Goal: Information Seeking & Learning: Learn about a topic

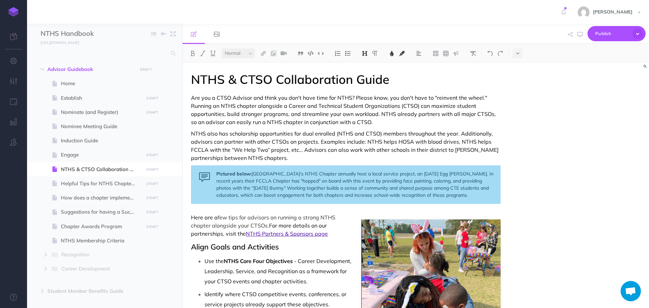
select select "null"
click at [107, 187] on span "Helpful Tips for NTHS Chapter Officers" at bounding box center [101, 184] width 81 height 8
select select "null"
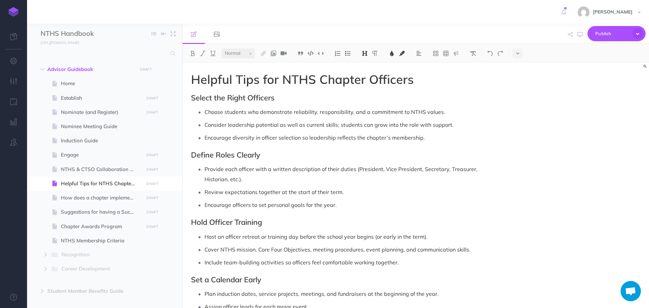
click at [212, 97] on span "Select the Right Officers" at bounding box center [233, 97] width 84 height 9
click at [67, 151] on span "Engage" at bounding box center [101, 155] width 81 height 8
select select "null"
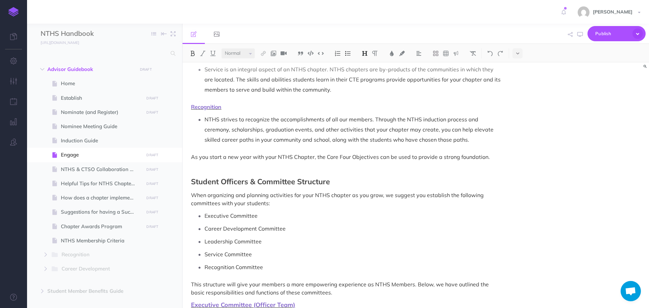
scroll to position [215, 0]
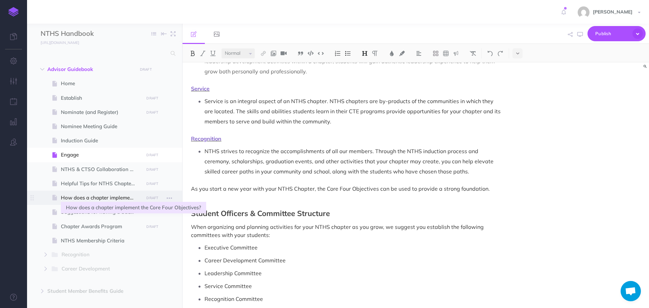
click at [113, 196] on span "How does a chapter implement the Core Four Objectives?" at bounding box center [101, 198] width 81 height 8
select select "null"
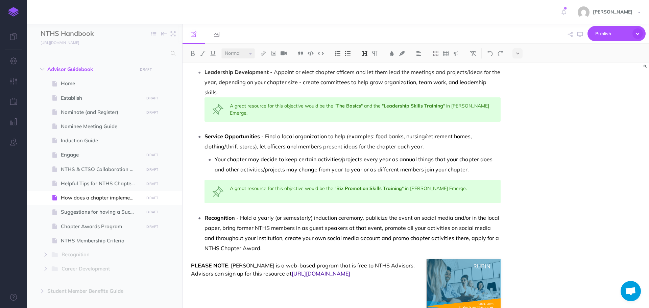
scroll to position [236, 0]
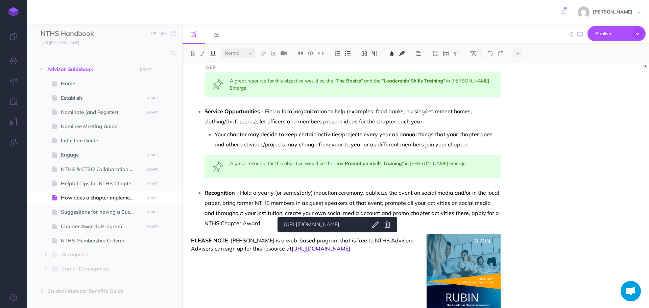
click at [338, 245] on span "http://rubineducation.com/nths" at bounding box center [321, 248] width 59 height 7
click at [327, 221] on link "http://rubineducation.com/nths" at bounding box center [324, 225] width 85 height 8
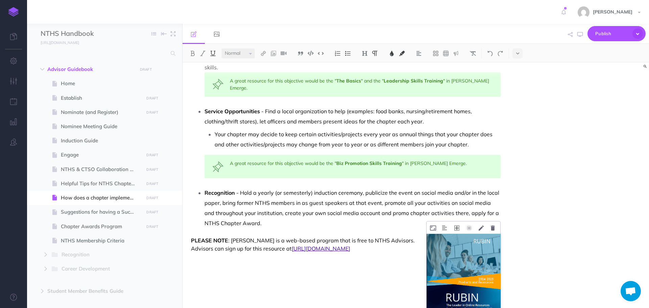
click at [457, 226] on icon at bounding box center [457, 228] width 5 height 5
click at [458, 264] on icon at bounding box center [457, 269] width 12 height 10
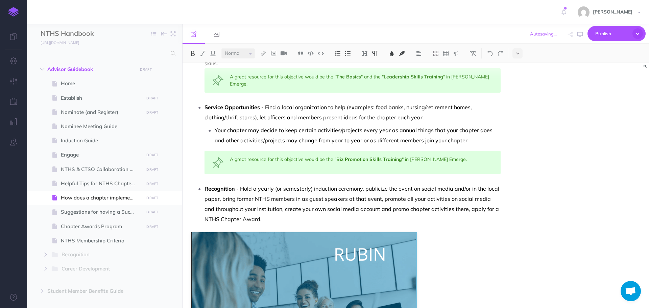
scroll to position [260, 0]
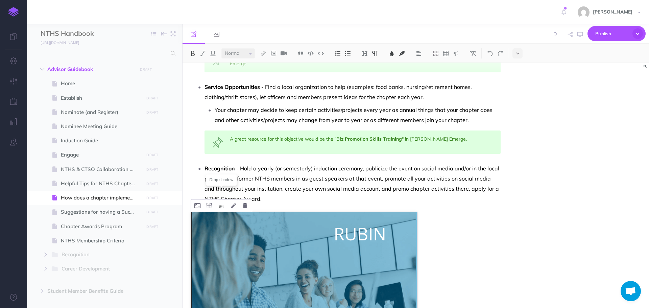
click at [220, 203] on icon at bounding box center [221, 205] width 5 height 5
click at [207, 203] on icon at bounding box center [209, 205] width 5 height 5
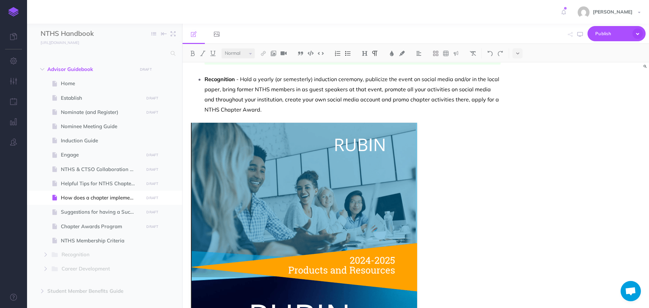
scroll to position [248, 0]
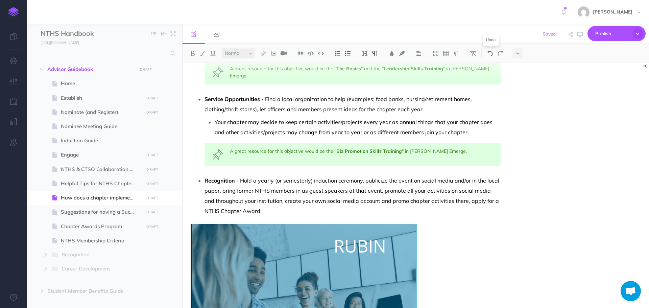
click at [488, 51] on img at bounding box center [490, 53] width 6 height 5
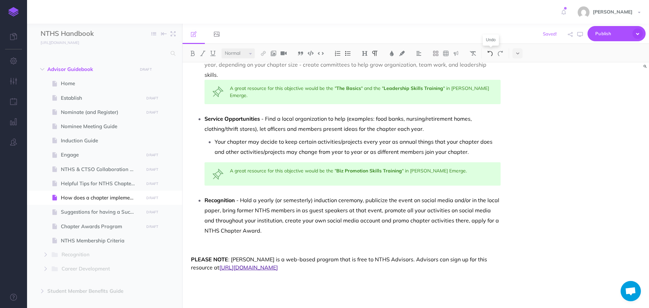
scroll to position [217, 0]
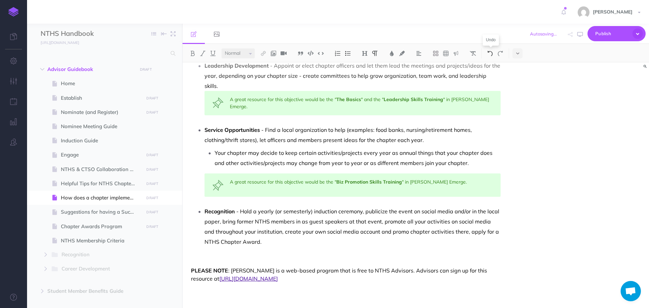
click at [493, 51] on img at bounding box center [490, 53] width 6 height 5
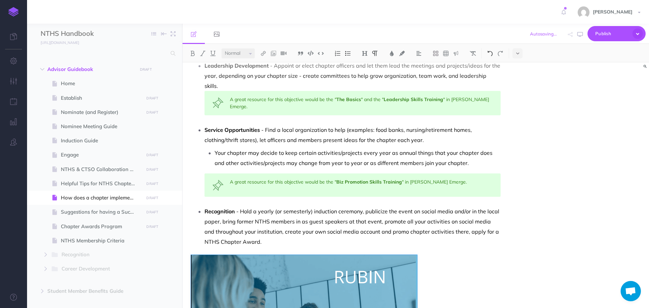
scroll to position [409, 0]
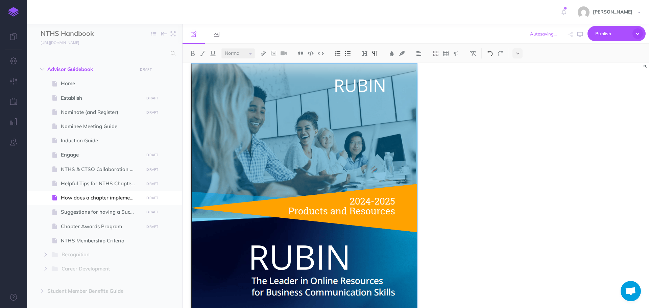
click at [493, 51] on img at bounding box center [490, 53] width 6 height 5
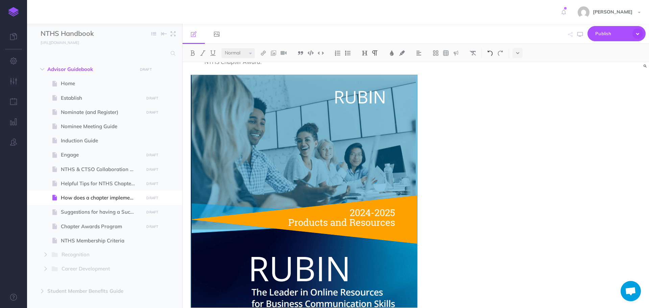
click at [493, 52] on img at bounding box center [490, 52] width 6 height 5
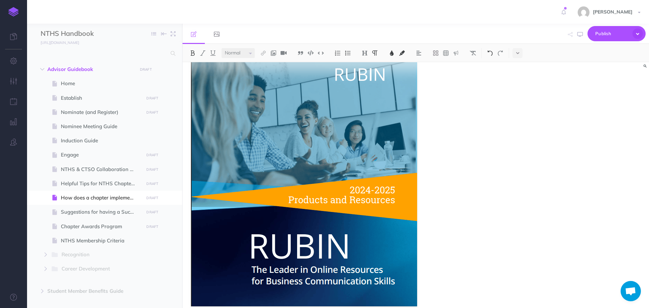
click at [493, 53] on img at bounding box center [490, 52] width 6 height 5
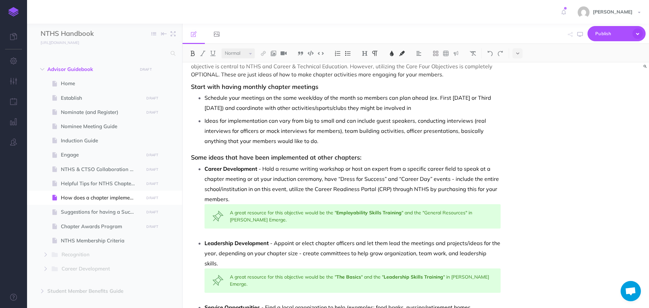
scroll to position [0, 0]
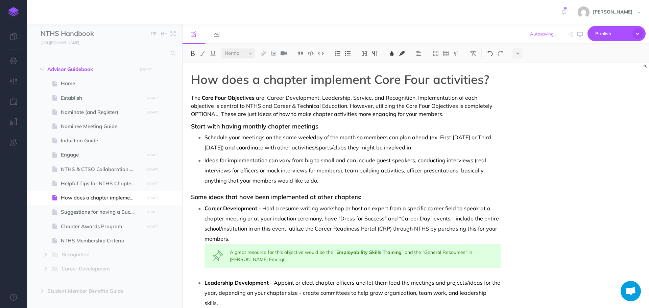
click at [491, 56] on img at bounding box center [490, 53] width 6 height 5
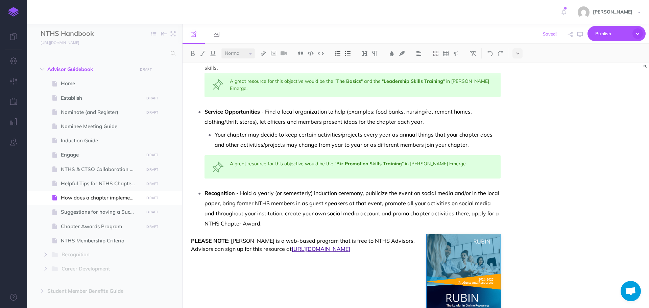
scroll to position [236, 0]
click at [456, 226] on icon at bounding box center [457, 228] width 5 height 5
click at [455, 234] on icon at bounding box center [457, 239] width 12 height 10
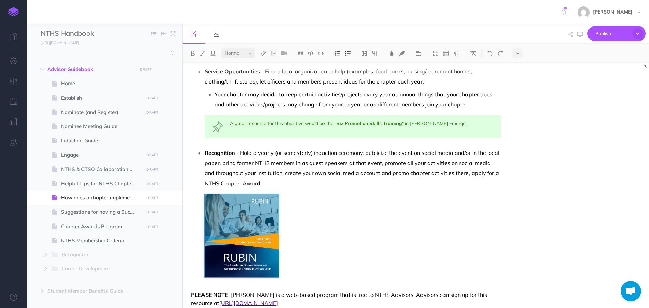
scroll to position [300, 0]
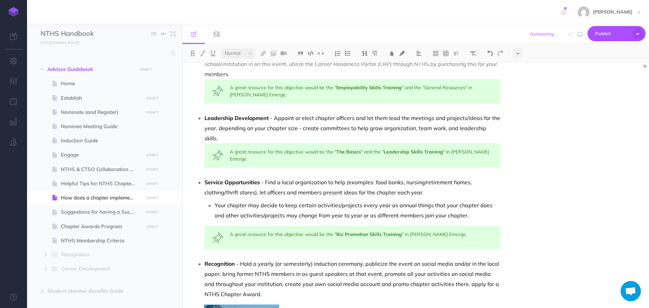
click at [490, 54] on img at bounding box center [490, 53] width 6 height 5
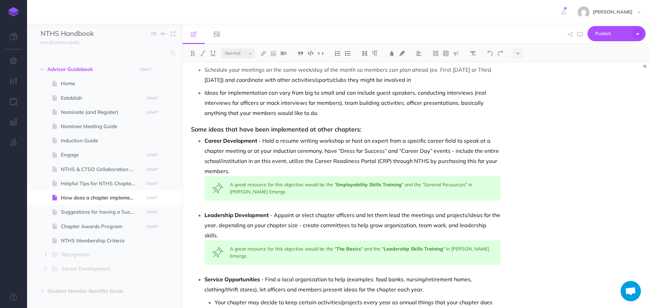
scroll to position [0, 0]
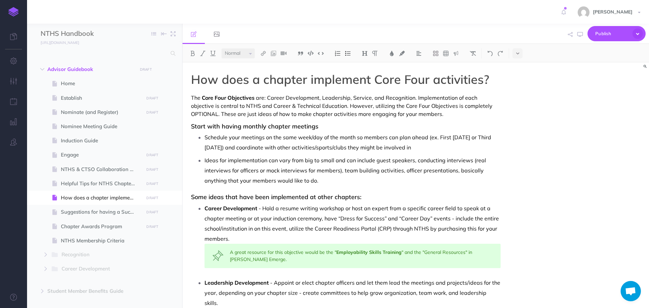
click at [473, 125] on h3 "Start with having monthly chapter meetings" at bounding box center [346, 126] width 310 height 7
click at [275, 54] on img at bounding box center [274, 53] width 6 height 5
click at [274, 75] on icon at bounding box center [274, 75] width 6 height 5
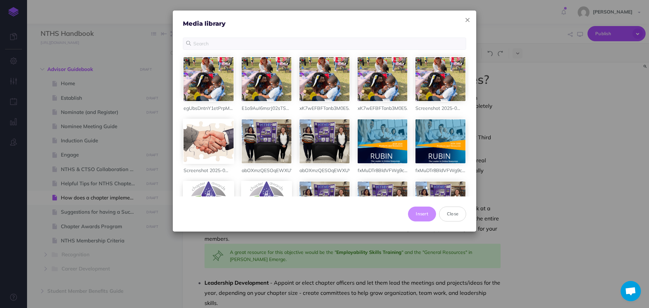
click at [466, 20] on icon "button" at bounding box center [468, 20] width 4 height 7
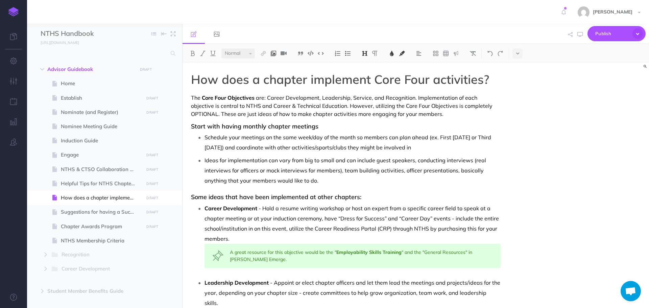
click at [276, 54] on img at bounding box center [274, 53] width 6 height 5
click at [273, 64] on icon at bounding box center [273, 65] width 5 height 5
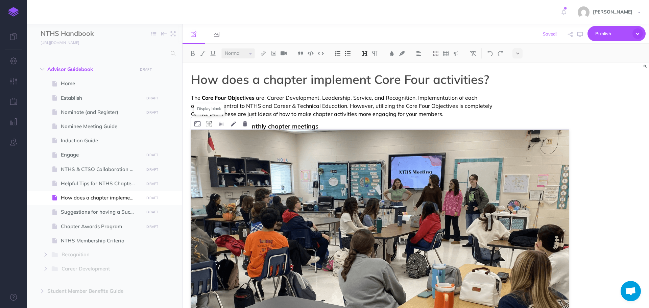
click at [211, 123] on icon at bounding box center [209, 123] width 5 height 5
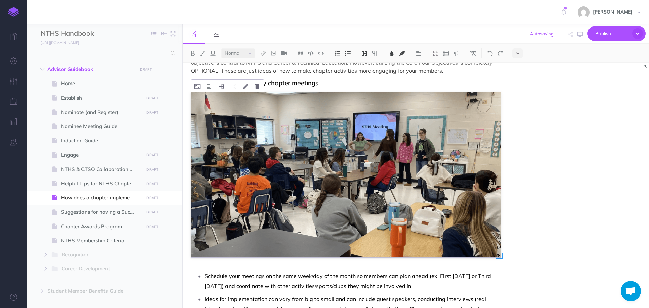
scroll to position [34, 0]
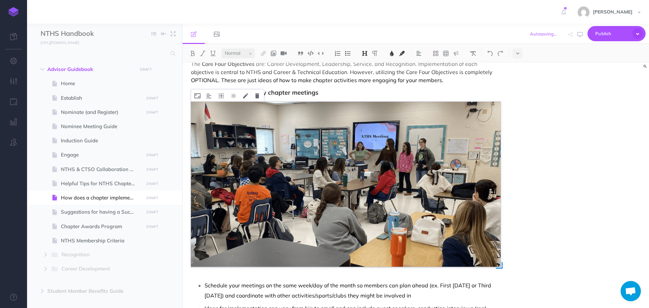
click at [248, 159] on img at bounding box center [346, 184] width 310 height 165
click at [221, 95] on icon at bounding box center [221, 95] width 5 height 5
click at [224, 126] on icon at bounding box center [221, 127] width 12 height 10
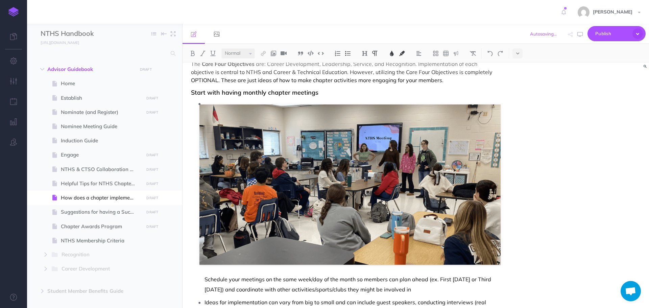
click at [227, 124] on p "Schedule your meetings on the same week/day of the month so members can plan ah…" at bounding box center [353, 196] width 296 height 196
click at [269, 127] on p "Schedule your meetings on the same week/day of the month so members can plan ah…" at bounding box center [353, 196] width 296 height 196
click at [351, 98] on p "Schedule your meetings on the same week/day of the month so members can plan ah…" at bounding box center [353, 196] width 296 height 196
click at [347, 75] on span "are: Career Development, Leadership, Service, and Recognition. Implementation o…" at bounding box center [335, 68] width 288 height 15
click at [274, 119] on p "Schedule your meetings on the same week/day of the month so members can plan ah…" at bounding box center [353, 196] width 296 height 196
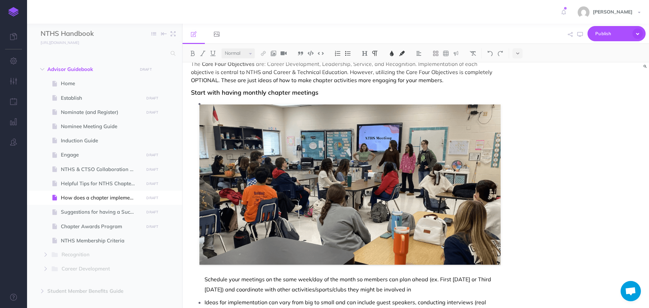
click at [559, 206] on div "How does a chapter implement Core Four activities? The Core Four Objectives are…" at bounding box center [416, 186] width 467 height 246
click at [288, 174] on p "Schedule your meetings on the same week/day of the month so members can plan ah…" at bounding box center [353, 196] width 296 height 196
click at [205, 104] on li "Schedule your meetings on the same week/day of the month so members can plan ah…" at bounding box center [353, 196] width 296 height 196
click at [219, 119] on p "Schedule your meetings on the same week/day of the month so members can plan ah…" at bounding box center [353, 196] width 296 height 196
click at [228, 113] on p "Schedule your meetings on the same week/day of the month so members can plan ah…" at bounding box center [353, 196] width 296 height 196
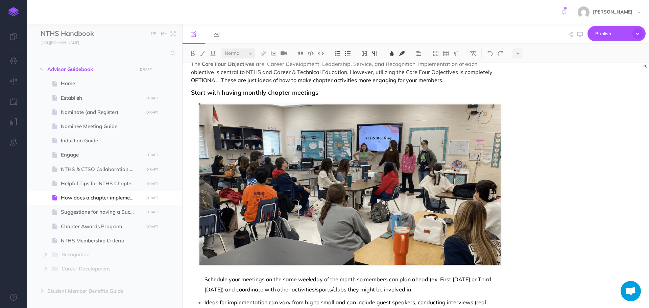
click at [295, 168] on p "Schedule your meetings on the same week/day of the month so members can plan ah…" at bounding box center [353, 196] width 296 height 196
click at [387, 179] on p "Schedule your meetings on the same week/day of the month so members can plan ah…" at bounding box center [353, 196] width 296 height 196
click at [493, 51] on img at bounding box center [490, 53] width 6 height 5
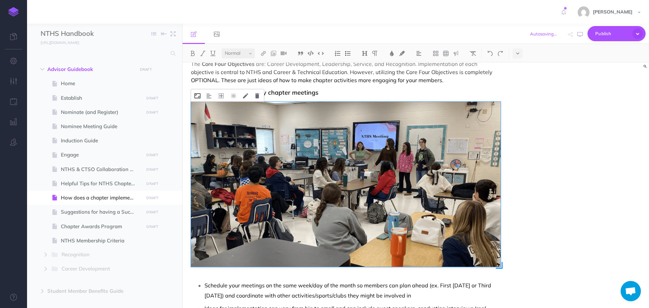
click at [197, 98] on icon at bounding box center [198, 95] width 6 height 5
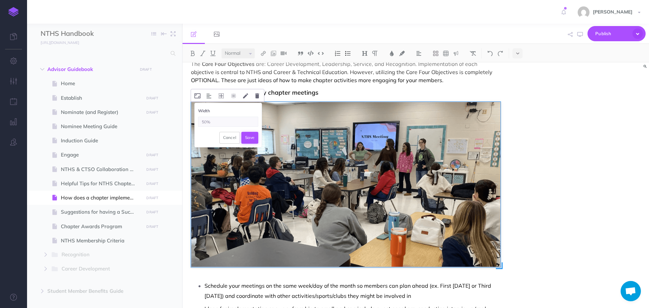
type input "50%"
click at [250, 140] on button "Save" at bounding box center [250, 138] width 17 height 12
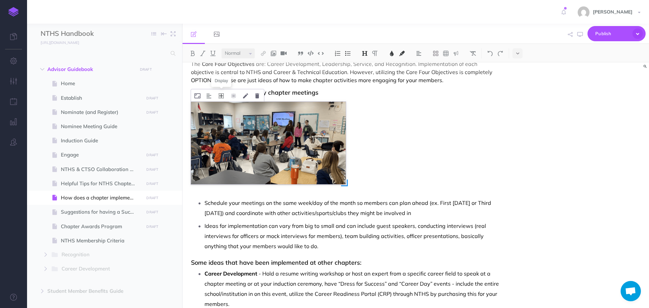
click at [223, 95] on icon at bounding box center [221, 95] width 5 height 5
click at [219, 124] on icon at bounding box center [221, 127] width 12 height 10
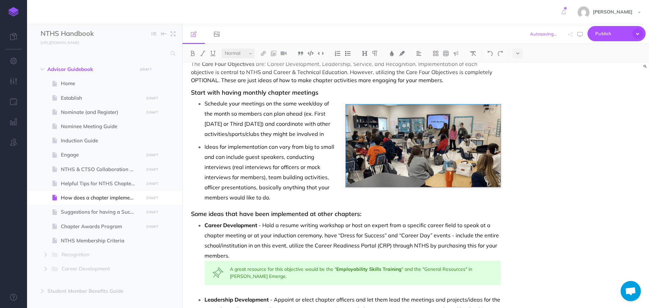
click at [555, 146] on div "How does a chapter implement Core Four activities? The Core Four Objectives are…" at bounding box center [416, 186] width 467 height 246
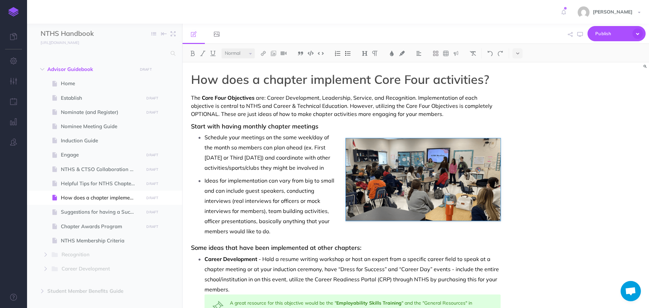
click at [431, 142] on p "Schedule your meetings on the same week/day of the month so members can plan ah…" at bounding box center [353, 152] width 296 height 41
click at [397, 173] on p "Schedule your meetings on the same week/day of the month so members can plan ah…" at bounding box center [353, 152] width 296 height 41
drag, startPoint x: 402, startPoint y: 168, endPoint x: 406, endPoint y: 157, distance: 11.9
click at [403, 166] on p "Schedule your meetings on the same week/day of the month so members can plan ah…" at bounding box center [353, 152] width 296 height 41
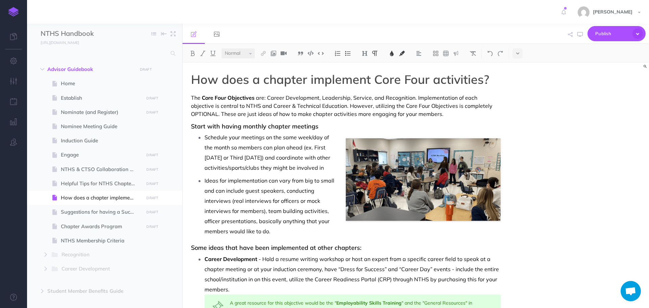
click at [458, 150] on p "Schedule your meetings on the same week/day of the month so members can plan ah…" at bounding box center [353, 152] width 296 height 41
click at [529, 118] on div "How does a chapter implement Core Four activities? The Core Four Objectives are…" at bounding box center [416, 186] width 467 height 246
drag, startPoint x: 412, startPoint y: 151, endPoint x: 416, endPoint y: 144, distance: 7.1
click at [416, 144] on p "Schedule your meetings on the same week/day of the month so members can plan ah…" at bounding box center [353, 152] width 296 height 41
click at [582, 36] on icon "button" at bounding box center [580, 34] width 5 height 5
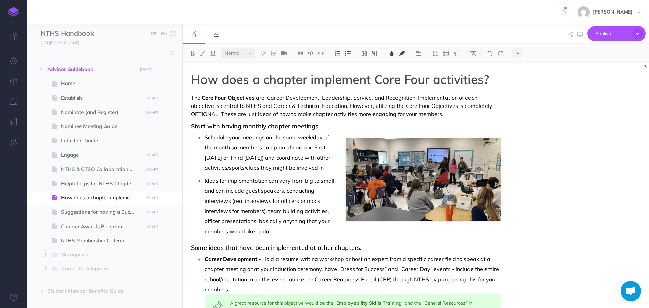
click at [430, 148] on p "Schedule your meetings on the same week/day of the month so members can plan ah…" at bounding box center [353, 152] width 296 height 41
click at [480, 158] on p "Schedule your meetings on the same week/day of the month so members can plan ah…" at bounding box center [353, 152] width 296 height 41
click at [448, 185] on ul "Schedule your meetings on the same week/day of the month so members can plan ah…" at bounding box center [348, 184] width 306 height 104
click at [393, 169] on p "Schedule your meetings on the same week/day of the month so members can plan ah…" at bounding box center [353, 152] width 296 height 41
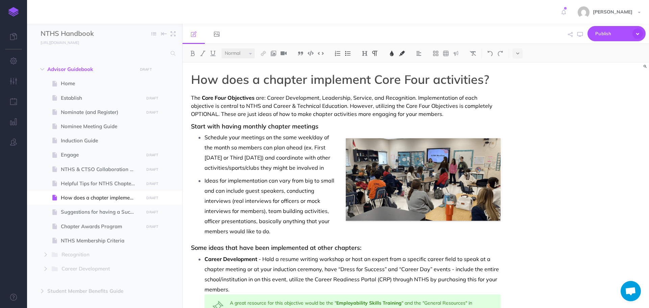
click at [310, 209] on span "Ideas for implementation can vary from big to small and can include guest speak…" at bounding box center [270, 206] width 131 height 58
click at [378, 188] on p "Ideas for implementation can vary from big to small and can include guest speak…" at bounding box center [353, 206] width 296 height 61
drag, startPoint x: 405, startPoint y: 172, endPoint x: 392, endPoint y: 153, distance: 22.8
click at [405, 172] on p "Schedule your meetings on the same week/day of the month so members can plan ah…" at bounding box center [353, 152] width 296 height 41
drag, startPoint x: 384, startPoint y: 145, endPoint x: 375, endPoint y: 137, distance: 11.7
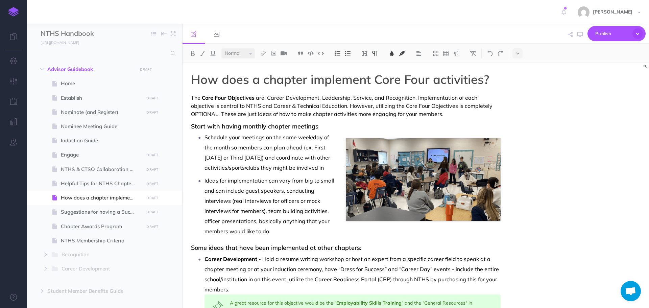
click at [383, 144] on p "Schedule your meetings on the same week/day of the month so members can plan ah…" at bounding box center [353, 152] width 296 height 41
click at [375, 136] on p "Schedule your meetings on the same week/day of the month so members can plan ah…" at bounding box center [353, 152] width 296 height 41
click at [401, 160] on p "Schedule your meetings on the same week/day of the month so members can plan ah…" at bounding box center [353, 152] width 296 height 41
click at [441, 198] on p "Ideas for implementation can vary from big to small and can include guest speak…" at bounding box center [353, 206] width 296 height 61
click at [510, 157] on div "How does a chapter implement Core Four activities? The Core Four Objectives are…" at bounding box center [416, 186] width 467 height 246
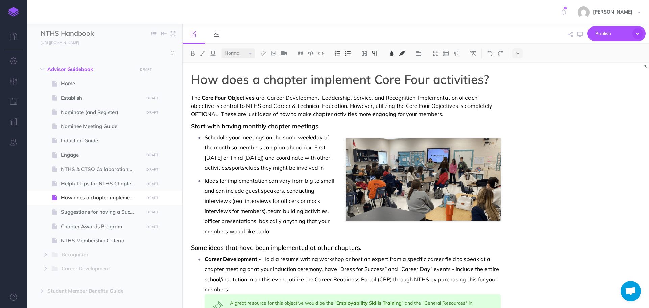
click at [494, 156] on p "Schedule your meetings on the same week/day of the month so members can plan ah…" at bounding box center [353, 152] width 296 height 41
drag, startPoint x: 472, startPoint y: 151, endPoint x: 436, endPoint y: 151, distance: 35.5
drag, startPoint x: 436, startPoint y: 151, endPoint x: 420, endPoint y: 147, distance: 16.8
drag, startPoint x: 420, startPoint y: 147, endPoint x: 397, endPoint y: 144, distance: 22.5
drag, startPoint x: 397, startPoint y: 144, endPoint x: 381, endPoint y: 165, distance: 26.8
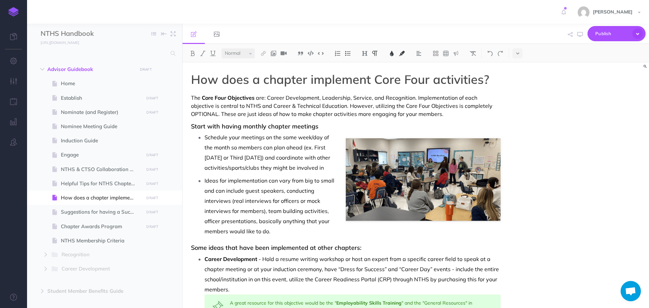
click at [381, 165] on p "Schedule your meetings on the same week/day of the month so members can plan ah…" at bounding box center [353, 152] width 296 height 41
click at [399, 173] on p "Schedule your meetings on the same week/day of the month so members can plan ah…" at bounding box center [353, 152] width 296 height 41
click at [428, 236] on p "Ideas for implementation can vary from big to small and can include guest speak…" at bounding box center [353, 206] width 296 height 61
click at [411, 202] on p "Ideas for implementation can vary from big to small and can include guest speak…" at bounding box center [353, 206] width 296 height 61
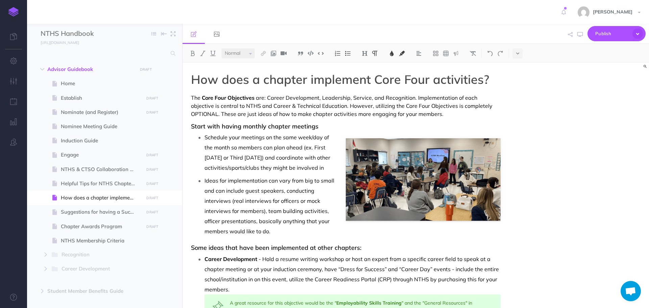
drag, startPoint x: 418, startPoint y: 187, endPoint x: 425, endPoint y: 178, distance: 11.2
click at [418, 187] on p "Ideas for implementation can vary from big to small and can include guest speak…" at bounding box center [353, 206] width 296 height 61
click at [426, 173] on p "Schedule your meetings on the same week/day of the month so members can plan ah…" at bounding box center [353, 152] width 296 height 41
click at [415, 159] on p "Schedule your meetings on the same week/day of the month so members can plan ah…" at bounding box center [353, 152] width 296 height 41
drag, startPoint x: 415, startPoint y: 156, endPoint x: 394, endPoint y: 159, distance: 21.3
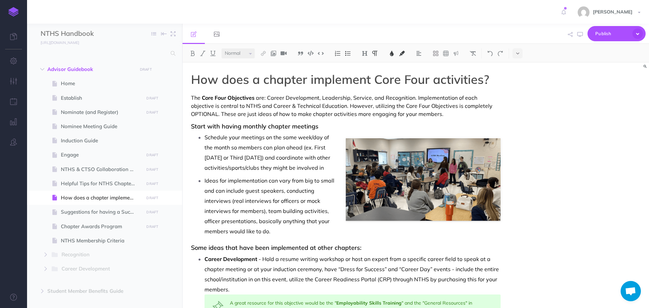
click at [394, 159] on p "Schedule your meetings on the same week/day of the month so members can plan ah…" at bounding box center [353, 152] width 296 height 41
drag, startPoint x: 395, startPoint y: 160, endPoint x: 490, endPoint y: 179, distance: 97.3
click at [490, 173] on p "Schedule your meetings on the same week/day of the month so members can plan ah…" at bounding box center [353, 152] width 296 height 41
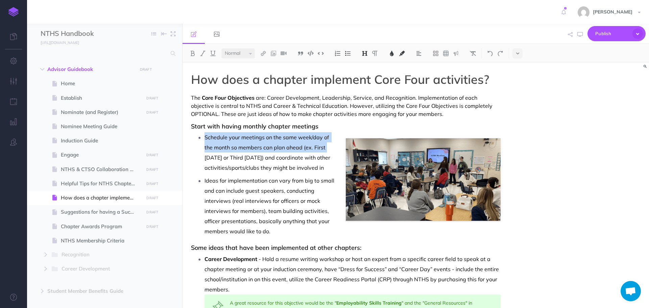
drag, startPoint x: 404, startPoint y: 150, endPoint x: 412, endPoint y: 122, distance: 28.9
click at [432, 141] on p "Schedule your meetings on the same week/day of the month so members can plan ah…" at bounding box center [353, 152] width 296 height 41
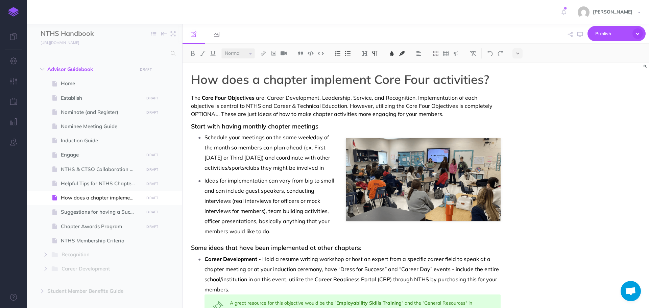
click at [443, 223] on p "Ideas for implementation can vary from big to small and can include guest speak…" at bounding box center [353, 206] width 296 height 61
drag, startPoint x: 443, startPoint y: 203, endPoint x: 435, endPoint y: 177, distance: 27.2
click at [443, 197] on p "Ideas for implementation can vary from big to small and can include guest speak…" at bounding box center [353, 206] width 296 height 61
click at [421, 96] on span "are: Career Development, Leadership, Service, and Recognition. Implementation o…" at bounding box center [335, 101] width 288 height 15
click at [335, 155] on p "Schedule your meetings on the same week/day of the month so members can plan ah…" at bounding box center [353, 152] width 296 height 41
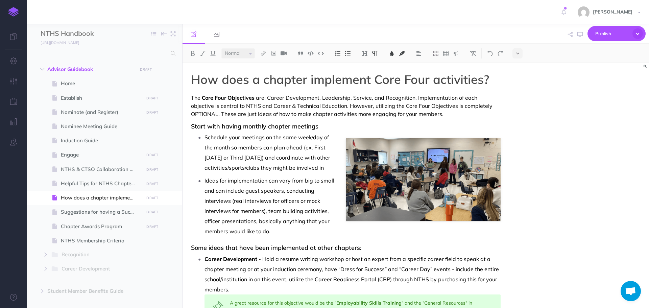
click at [382, 156] on p "Schedule your meetings on the same week/day of the month so members can plan ah…" at bounding box center [353, 152] width 296 height 41
click at [395, 147] on p "Schedule your meetings on the same week/day of the month so members can plan ah…" at bounding box center [353, 152] width 296 height 41
click at [430, 143] on p "Schedule your meetings on the same week/day of the month so members can plan ah…" at bounding box center [353, 152] width 296 height 41
click at [421, 161] on p "Schedule your meetings on the same week/day of the month so members can plan ah…" at bounding box center [353, 152] width 296 height 41
click at [439, 163] on p "Schedule your meetings on the same week/day of the month so members can plan ah…" at bounding box center [353, 152] width 296 height 41
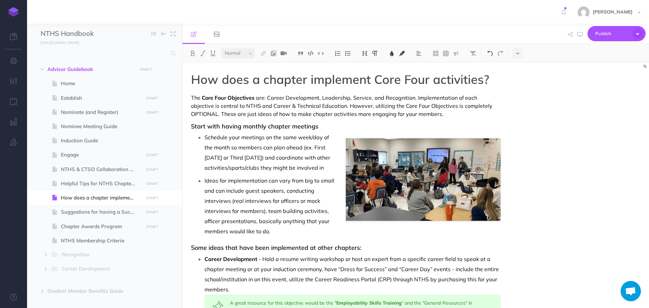
click at [492, 55] on img at bounding box center [490, 53] width 6 height 5
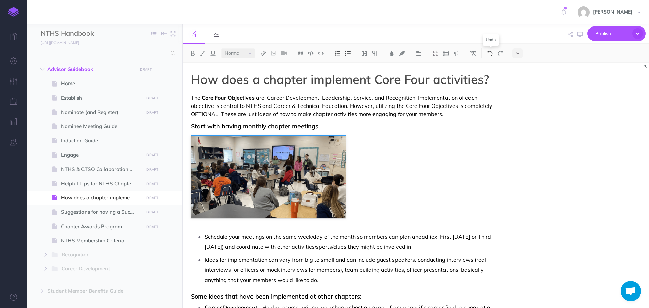
click at [492, 55] on img at bounding box center [490, 53] width 6 height 5
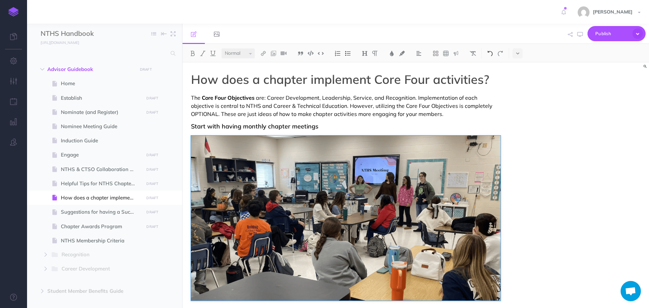
click at [492, 55] on img at bounding box center [490, 53] width 6 height 5
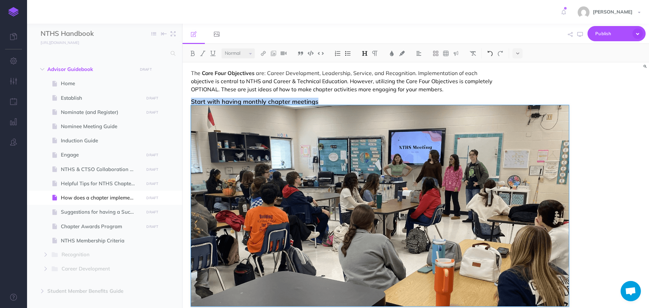
click at [492, 55] on img at bounding box center [490, 53] width 6 height 5
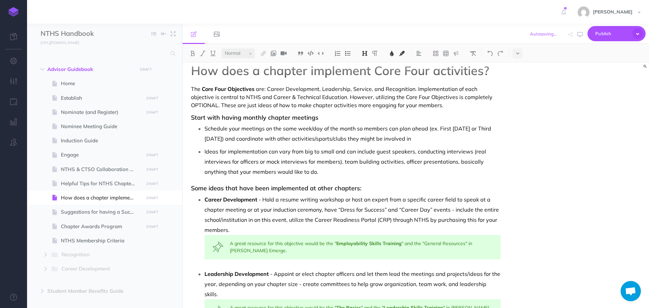
scroll to position [0, 0]
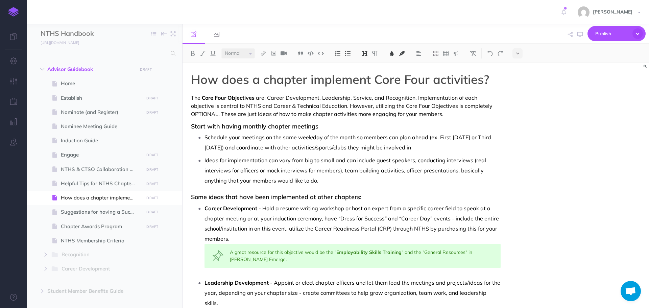
click at [390, 123] on h3 "Start with having monthly chapter meetings" at bounding box center [346, 126] width 310 height 7
click at [437, 114] on p "The Core Four Objectives are: Career Development, Leadership, Service, and Reco…" at bounding box center [346, 106] width 310 height 24
click at [275, 54] on img at bounding box center [274, 53] width 6 height 5
click at [273, 66] on icon at bounding box center [273, 65] width 5 height 5
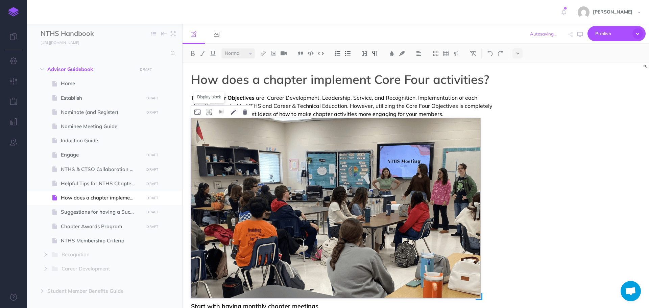
click at [210, 111] on icon at bounding box center [209, 112] width 5 height 5
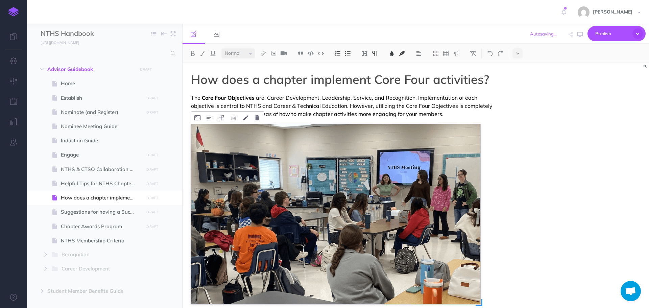
click at [219, 141] on img at bounding box center [336, 214] width 290 height 180
click at [220, 118] on icon at bounding box center [221, 117] width 5 height 5
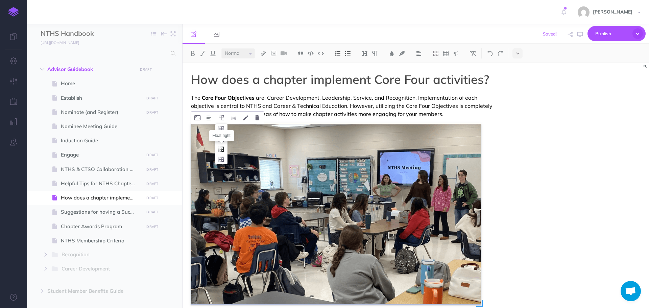
click at [223, 149] on icon at bounding box center [221, 149] width 12 height 10
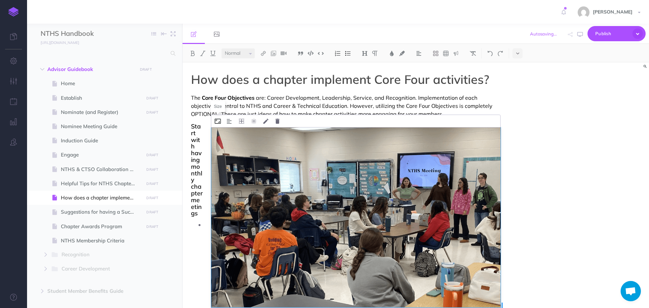
click at [218, 120] on icon at bounding box center [218, 121] width 6 height 5
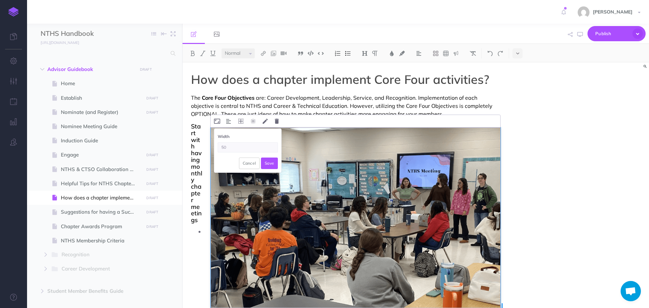
type input "50%"
click at [267, 162] on button "Save" at bounding box center [269, 164] width 17 height 12
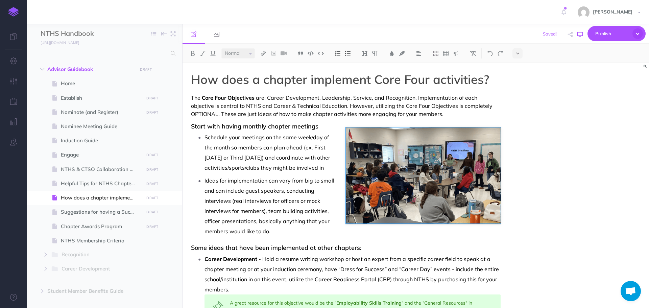
click at [582, 34] on icon "button" at bounding box center [580, 34] width 5 height 5
click at [242, 126] on span "Start with having monthly chapter meetings" at bounding box center [255, 126] width 128 height 8
click at [244, 127] on span "Start with having monthly chapter meetings" at bounding box center [255, 126] width 128 height 8
click at [248, 127] on span "Start with having monthly chapter meetings" at bounding box center [255, 126] width 128 height 8
drag, startPoint x: 266, startPoint y: 128, endPoint x: 243, endPoint y: 127, distance: 22.7
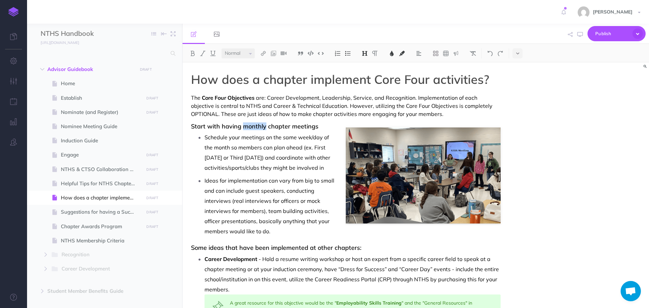
click at [243, 127] on span "Start with having monthly chapter meetings" at bounding box center [255, 126] width 128 height 8
click at [218, 173] on p "Schedule your meetings on the same week/day of the month so members can plan ah…" at bounding box center [353, 152] width 296 height 41
click at [578, 35] on icon "button" at bounding box center [580, 34] width 5 height 5
click at [325, 105] on span "are: Career Development, Leadership, Service, and Recognition. Implementation o…" at bounding box center [335, 101] width 288 height 15
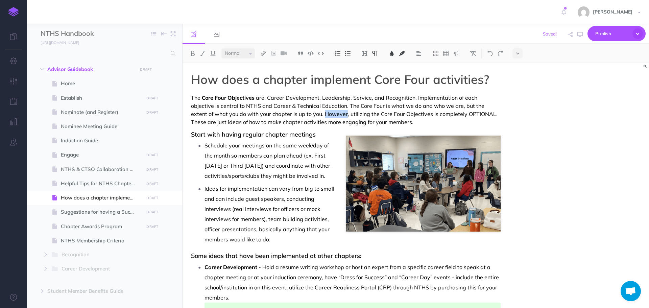
drag, startPoint x: 286, startPoint y: 115, endPoint x: 308, endPoint y: 115, distance: 22.0
click at [308, 115] on span "are: Career Development, Leadership, Service, and Recognition. Implementation o…" at bounding box center [338, 105] width 295 height 23
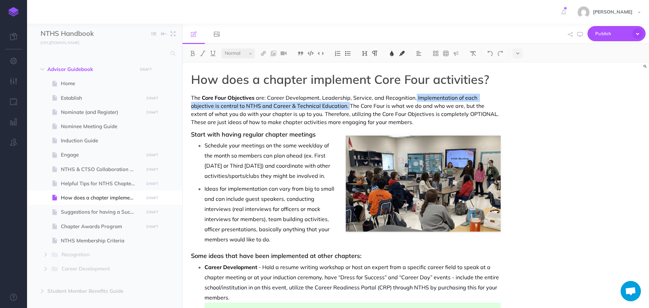
drag, startPoint x: 414, startPoint y: 97, endPoint x: 324, endPoint y: 105, distance: 91.1
click at [324, 105] on span "are: Career Development, Leadership, Service, and Recognition. Implementation o…" at bounding box center [338, 105] width 295 height 23
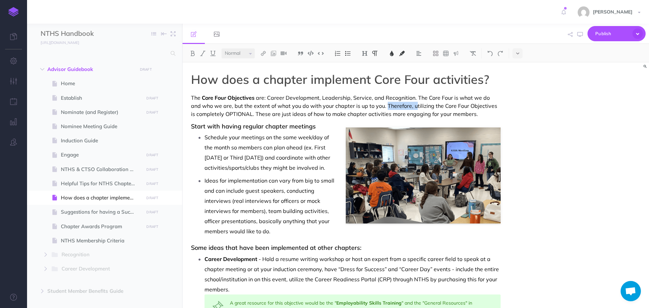
drag, startPoint x: 376, startPoint y: 105, endPoint x: 404, endPoint y: 107, distance: 28.1
click at [404, 107] on span "are: Career Development, Leadership, Service, and Recognition. The Core Four is…" at bounding box center [341, 101] width 300 height 15
click at [218, 113] on span "tilizing the Core Four Objectives is completely OPTIONAL. These are just ideas …" at bounding box center [334, 109] width 287 height 15
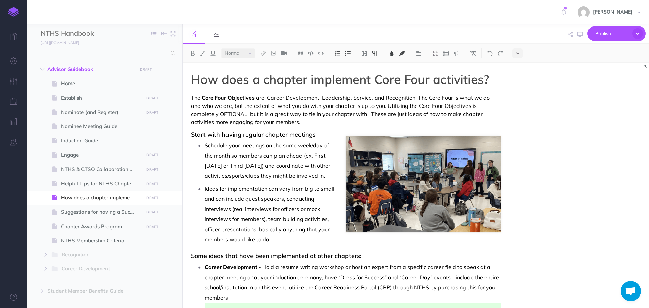
click at [311, 106] on span "are: Career Development, Leadership, Service, and Recognition. The Core Four is…" at bounding box center [341, 101] width 300 height 15
drag, startPoint x: 385, startPoint y: 107, endPoint x: 353, endPoint y: 105, distance: 32.2
click at [353, 105] on span "are: Career Development, Leadership, Service, and Recognition. The Core Four is…" at bounding box center [341, 101] width 300 height 15
click at [338, 113] on span "tilizing the Core Four Objectives is completely OPTIONAL, but it is a great way…" at bounding box center [339, 113] width 296 height 23
click at [442, 116] on span "tilizing the Core Four Objectives is completely OPTIONAL, but it is a great way…" at bounding box center [342, 113] width 303 height 23
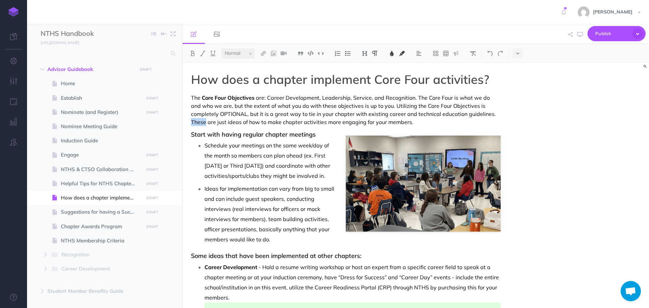
drag, startPoint x: 464, startPoint y: 114, endPoint x: 479, endPoint y: 115, distance: 14.9
click at [479, 115] on span "tilizing the Core Four Objectives is completely OPTIONAL, but it is a great way…" at bounding box center [344, 113] width 306 height 23
click at [441, 116] on span "tilizing the Core Four Objectives is completely OPTIONAL, but it is a great way…" at bounding box center [344, 113] width 306 height 23
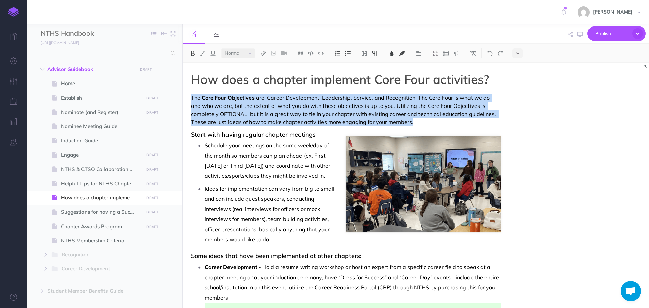
drag, startPoint x: 191, startPoint y: 97, endPoint x: 391, endPoint y: 122, distance: 202.1
copy p "The Core Four Objectives are: Career Development, Leadership, Service, and Reco…"
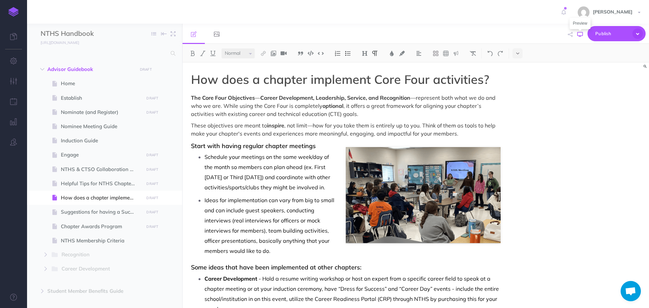
click at [581, 36] on icon "button" at bounding box center [580, 34] width 5 height 5
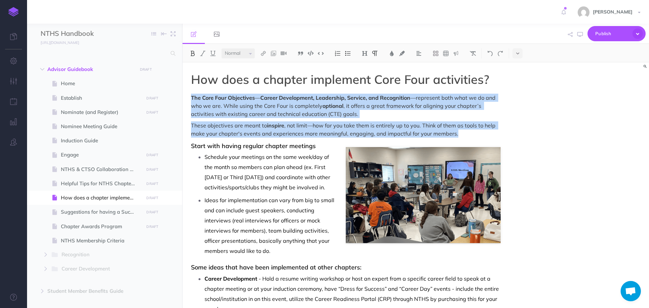
drag, startPoint x: 189, startPoint y: 97, endPoint x: 433, endPoint y: 90, distance: 244.0
click at [394, 52] on img at bounding box center [392, 53] width 6 height 5
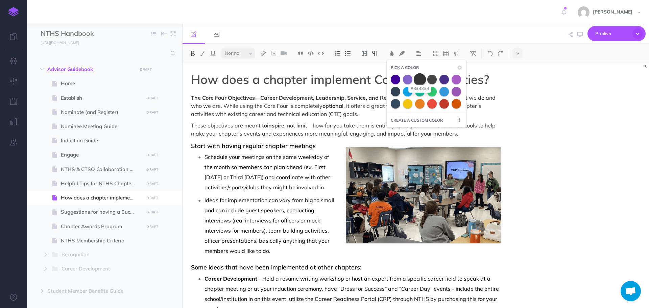
click at [422, 83] on span at bounding box center [420, 79] width 12 height 12
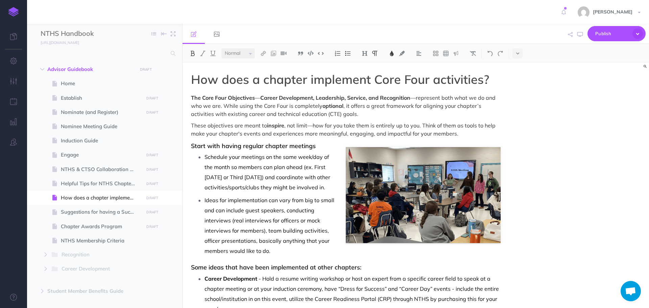
click at [532, 106] on div "How does a chapter implement Core Four activities? The Core Four Objectives — C…" at bounding box center [416, 186] width 467 height 246
click at [578, 35] on icon "button" at bounding box center [580, 34] width 5 height 5
click at [86, 210] on span "Suggestions for having a Successful Chapter" at bounding box center [101, 212] width 81 height 8
select select "null"
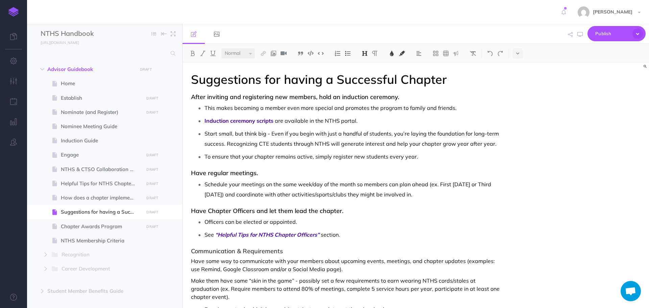
click at [497, 98] on h3 "After inviting and registering new members, hold an induction ceremony." at bounding box center [346, 97] width 310 height 7
click at [275, 53] on img at bounding box center [274, 53] width 6 height 5
click at [274, 66] on icon at bounding box center [273, 65] width 5 height 5
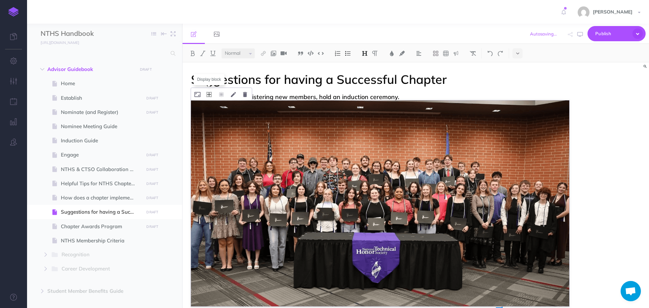
click at [209, 95] on icon at bounding box center [209, 94] width 5 height 5
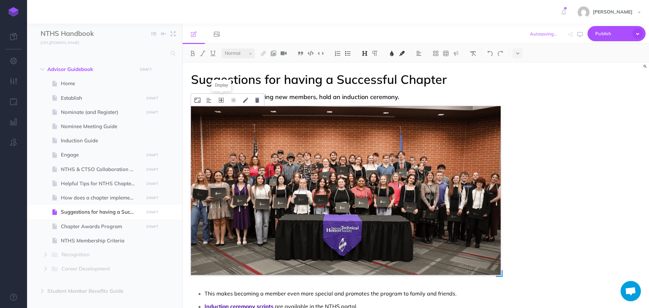
click at [219, 100] on icon at bounding box center [221, 100] width 5 height 5
click at [224, 132] on icon at bounding box center [221, 131] width 12 height 10
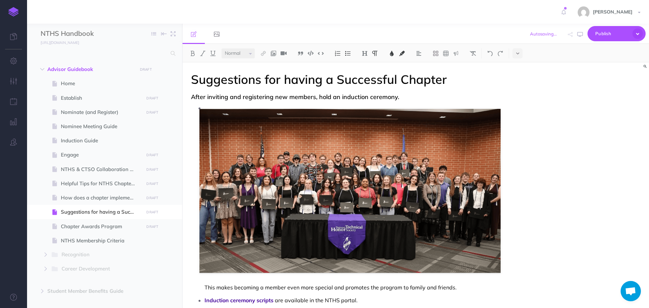
click at [220, 125] on p "This makes becoming a member even more special and promotes the program to fami…" at bounding box center [353, 197] width 296 height 189
click at [430, 150] on p "This makes becoming a member even more special and promotes the program to fami…" at bounding box center [353, 197] width 296 height 189
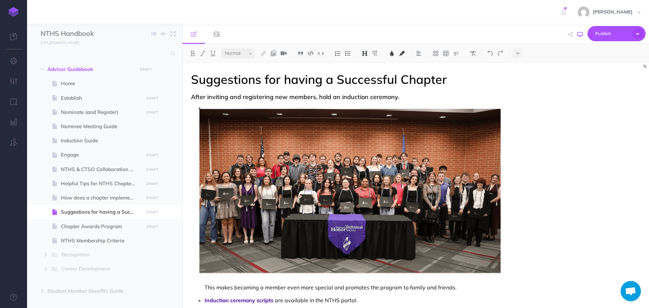
click at [580, 34] on icon "button" at bounding box center [580, 34] width 5 height 5
drag, startPoint x: 271, startPoint y: 131, endPoint x: 278, endPoint y: 128, distance: 7.3
click at [271, 131] on p "This makes becoming a member even more special and promotes the program to fami…" at bounding box center [353, 197] width 296 height 189
click at [437, 186] on p "This makes becoming a member even more special and promotes the program to fami…" at bounding box center [353, 197] width 296 height 189
click at [549, 124] on div "Suggestions for having a Successful Chapter After inviting and registering new …" at bounding box center [416, 186] width 467 height 246
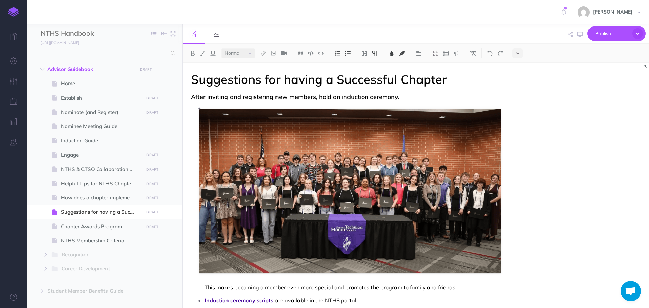
click at [285, 176] on p "This makes becoming a member even more special and promotes the program to fami…" at bounding box center [353, 197] width 296 height 189
click at [283, 113] on p "This makes becoming a member even more special and promotes the program to fami…" at bounding box center [353, 197] width 296 height 189
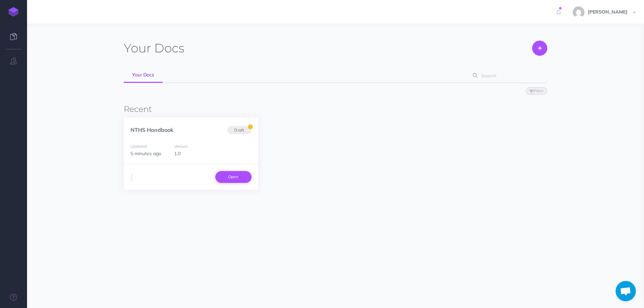
click at [235, 180] on link "Open" at bounding box center [233, 177] width 36 height 12
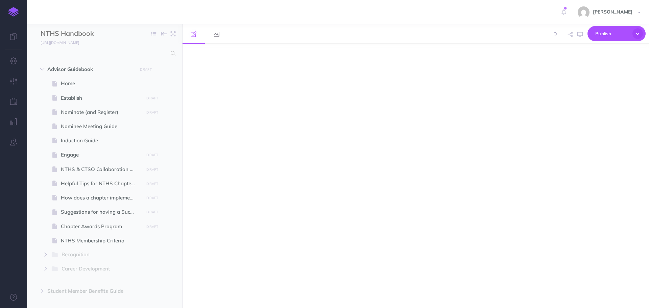
select select "null"
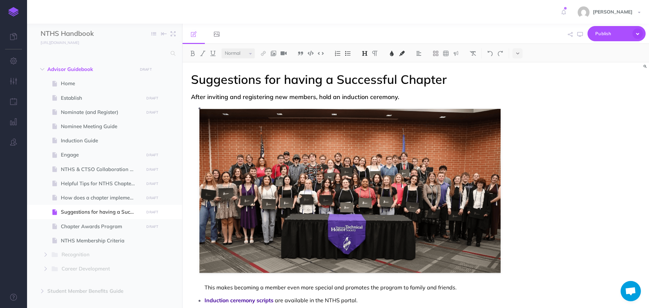
click at [360, 133] on p "This makes becoming a member even more special and promotes the program to fami…" at bounding box center [353, 197] width 296 height 189
click at [379, 158] on p "This makes becoming a member even more special and promotes the program to fami…" at bounding box center [353, 197] width 296 height 189
drag, startPoint x: 318, startPoint y: 203, endPoint x: 348, endPoint y: 202, distance: 30.1
click at [319, 203] on p "This makes becoming a member even more special and promotes the program to fami…" at bounding box center [353, 197] width 296 height 189
click at [357, 202] on p "This makes becoming a member even more special and promotes the program to fami…" at bounding box center [353, 197] width 296 height 189
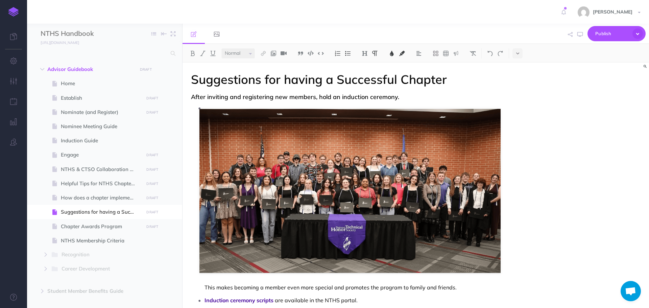
click at [246, 259] on p "This makes becoming a member even more special and promotes the program to fami…" at bounding box center [353, 197] width 296 height 189
click at [582, 172] on div "Suggestions for having a Successful Chapter After inviting and registering new …" at bounding box center [416, 186] width 467 height 246
click at [296, 122] on p "This makes becoming a member even more special and promotes the program to fami…" at bounding box center [353, 197] width 296 height 189
click at [289, 137] on p "This makes becoming a member even more special and promotes the program to fami…" at bounding box center [353, 197] width 296 height 189
click at [309, 203] on p "This makes becoming a member even more special and promotes the program to fami…" at bounding box center [353, 197] width 296 height 189
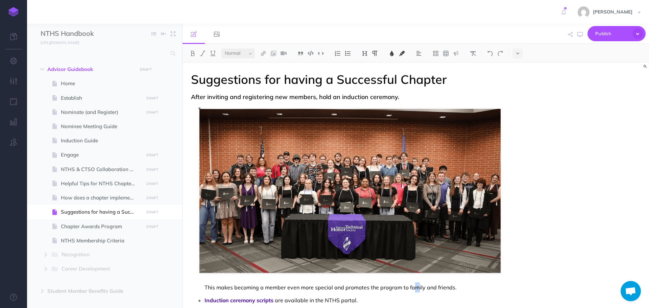
click at [416, 204] on p "This makes becoming a member even more special and promotes the program to fami…" at bounding box center [353, 197] width 296 height 189
click at [292, 177] on p "This makes becoming a member even more special and promotes the program to fami…" at bounding box center [353, 197] width 296 height 189
click at [290, 174] on p "This makes becoming a member even more special and promotes the program to fami…" at bounding box center [353, 197] width 296 height 189
drag, startPoint x: 254, startPoint y: 151, endPoint x: 252, endPoint y: 147, distance: 3.5
click at [253, 150] on p "This makes becoming a member even more special and promotes the program to fami…" at bounding box center [353, 197] width 296 height 189
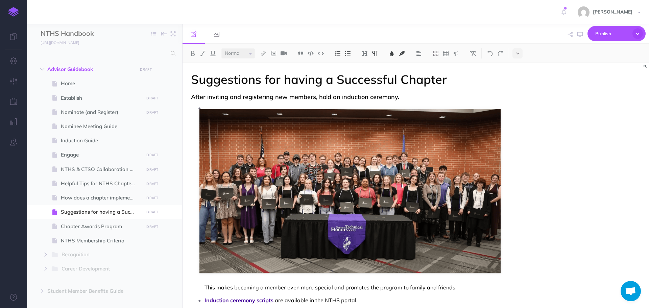
drag, startPoint x: 241, startPoint y: 137, endPoint x: 235, endPoint y: 128, distance: 11.0
click at [241, 137] on p "This makes becoming a member even more special and promotes the program to fami…" at bounding box center [353, 197] width 296 height 189
drag, startPoint x: 235, startPoint y: 127, endPoint x: 227, endPoint y: 117, distance: 12.7
click at [234, 126] on p "This makes becoming a member even more special and promotes the program to fami…" at bounding box center [353, 197] width 296 height 189
drag, startPoint x: 214, startPoint y: 109, endPoint x: 211, endPoint y: 111, distance: 4.0
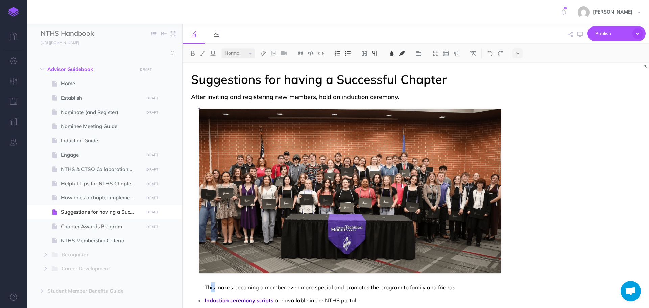
click at [211, 111] on p "This makes becoming a member even more special and promotes the program to fami…" at bounding box center [353, 197] width 296 height 189
drag, startPoint x: 203, startPoint y: 112, endPoint x: 199, endPoint y: 108, distance: 5.5
click at [205, 111] on li "This makes becoming a member even more special and promotes the program to fami…" at bounding box center [353, 197] width 296 height 189
click at [260, 116] on p "This makes becoming a member even more special and promotes the program to fami…" at bounding box center [353, 197] width 296 height 189
click at [399, 139] on p "This makes becoming a member even more special and promotes the program to fami…" at bounding box center [353, 197] width 296 height 189
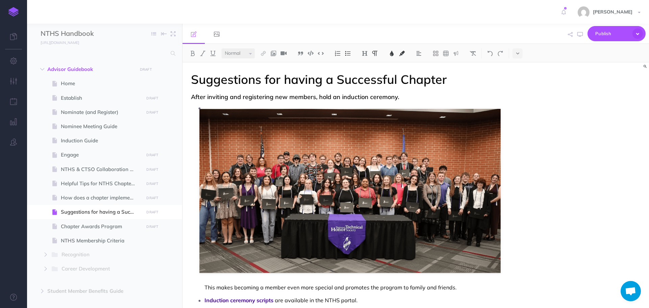
click at [562, 189] on div "Suggestions for having a Successful Chapter After inviting and registering new …" at bounding box center [416, 186] width 467 height 246
click at [328, 137] on p "This makes becoming a member even more special and promotes the program to fami…" at bounding box center [353, 197] width 296 height 189
click at [259, 98] on span "After inviting and registering new members, hold an induction ceremony." at bounding box center [295, 97] width 208 height 8
click at [525, 79] on div "Suggestions for having a Successful Chapter After inviting and registering new …" at bounding box center [416, 186] width 467 height 246
click at [463, 159] on p "This makes becoming a member even more special and promotes the program to fami…" at bounding box center [353, 197] width 296 height 189
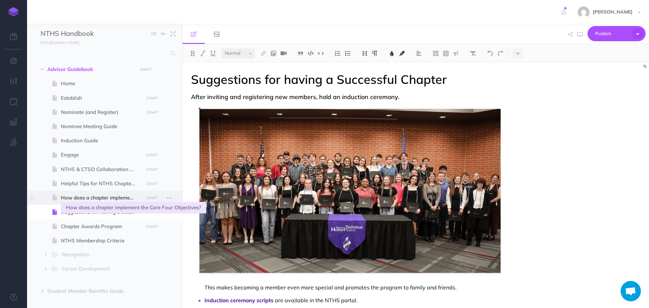
click at [126, 199] on span "How does a chapter implement the Core Four Objectives?" at bounding box center [101, 198] width 81 height 8
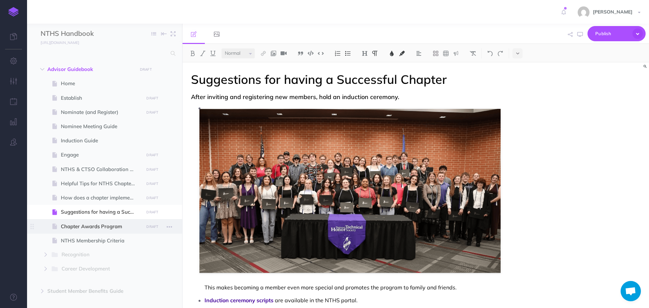
select select "null"
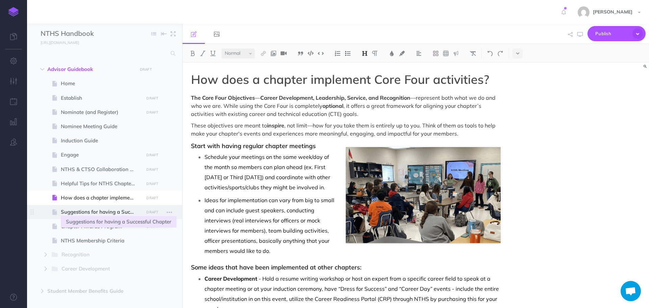
click at [112, 214] on span "Suggestions for having a Successful Chapter" at bounding box center [101, 212] width 81 height 8
select select "null"
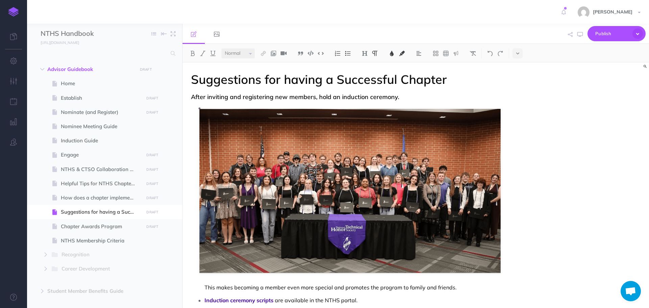
click at [307, 163] on p "This makes becoming a member even more special and promotes the program to fami…" at bounding box center [353, 197] width 296 height 189
click at [369, 140] on p "This makes becoming a member even more special and promotes the program to fami…" at bounding box center [353, 197] width 296 height 189
click at [265, 237] on p "This makes becoming a member even more special and promotes the program to fami…" at bounding box center [353, 197] width 296 height 189
click at [312, 191] on p "This makes becoming a member even more special and promotes the program to fami…" at bounding box center [353, 197] width 296 height 189
click at [398, 183] on p "This makes becoming a member even more special and promotes the program to fami…" at bounding box center [353, 197] width 296 height 189
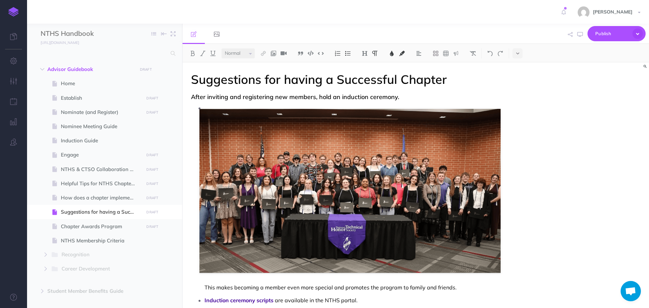
click at [309, 84] on span "Suggestions for having a Successful Chapter" at bounding box center [319, 79] width 256 height 15
click at [229, 182] on p "This makes becoming a member even more special and promotes the program to fami…" at bounding box center [353, 197] width 296 height 189
click at [445, 163] on p "This makes becoming a member even more special and promotes the program to fami…" at bounding box center [353, 197] width 296 height 189
click at [392, 165] on p "This makes becoming a member even more special and promotes the program to fami…" at bounding box center [353, 197] width 296 height 189
click at [570, 150] on div "Suggestions for having a Successful Chapter After inviting and registering new …" at bounding box center [416, 186] width 467 height 246
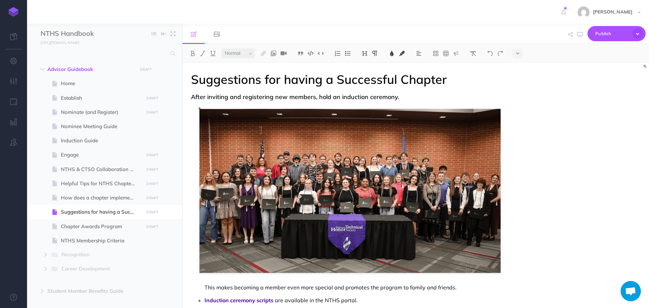
click at [415, 150] on p "This makes becoming a member even more special and promotes the program to fami…" at bounding box center [353, 197] width 296 height 189
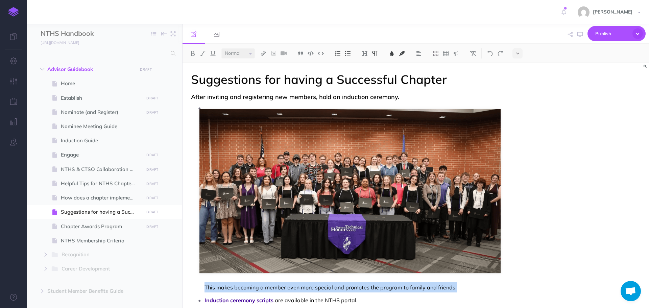
click at [414, 150] on p "This makes becoming a member even more special and promotes the program to fami…" at bounding box center [353, 197] width 296 height 189
click at [412, 150] on p "This makes becoming a member even more special and promotes the program to fami…" at bounding box center [353, 197] width 296 height 189
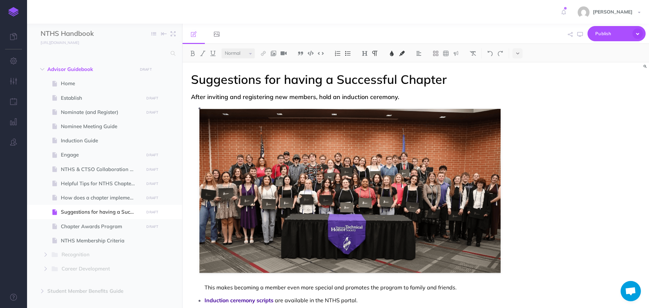
click at [385, 150] on p "This makes becoming a member even more special and promotes the program to fami…" at bounding box center [353, 197] width 296 height 189
click at [351, 195] on p "This makes becoming a member even more special and promotes the program to fami…" at bounding box center [353, 197] width 296 height 189
click at [534, 160] on div "Suggestions for having a Successful Chapter After inviting and registering new …" at bounding box center [416, 186] width 467 height 246
click at [117, 196] on span "How does a chapter implement the Core Four Objectives?" at bounding box center [101, 198] width 81 height 8
select select "null"
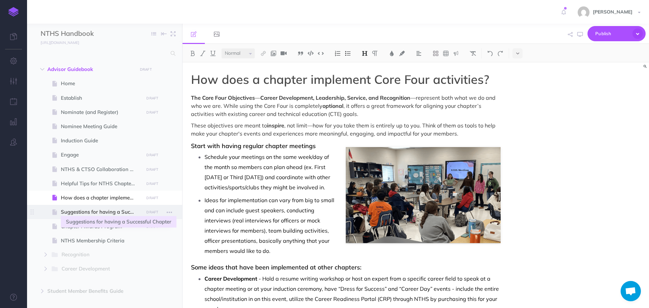
click at [94, 210] on span "Suggestions for having a Successful Chapter" at bounding box center [101, 212] width 81 height 8
select select "null"
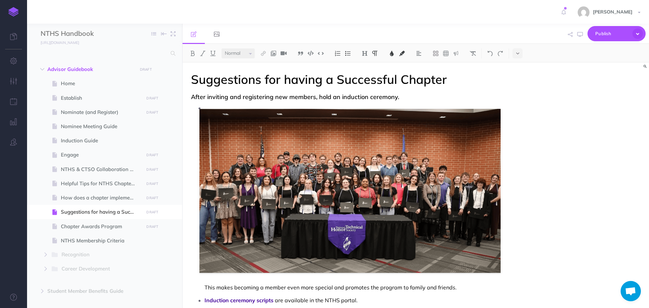
click at [312, 180] on p "This makes becoming a member even more special and promotes the program to fami…" at bounding box center [353, 197] width 296 height 189
drag, startPoint x: 319, startPoint y: 167, endPoint x: 298, endPoint y: 168, distance: 20.3
click at [298, 168] on p "This makes becoming a member even more special and promotes the program to fami…" at bounding box center [353, 197] width 296 height 189
click at [311, 152] on p "This makes becoming a member even more special and promotes the program to fami…" at bounding box center [353, 197] width 296 height 189
drag, startPoint x: 444, startPoint y: 250, endPoint x: 337, endPoint y: 257, distance: 107.8
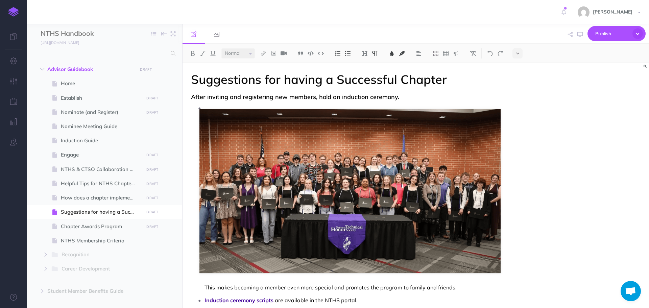
click at [444, 251] on p "This makes becoming a member even more special and promotes the program to fami…" at bounding box center [353, 197] width 296 height 189
click at [347, 222] on p "This makes becoming a member even more special and promotes the program to fami…" at bounding box center [353, 197] width 296 height 189
click at [447, 186] on p "This makes becoming a member even more special and promotes the program to fami…" at bounding box center [353, 197] width 296 height 189
drag, startPoint x: 444, startPoint y: 172, endPoint x: 365, endPoint y: 176, distance: 78.9
click at [365, 176] on p "This makes becoming a member even more special and promotes the program to fami…" at bounding box center [353, 197] width 296 height 189
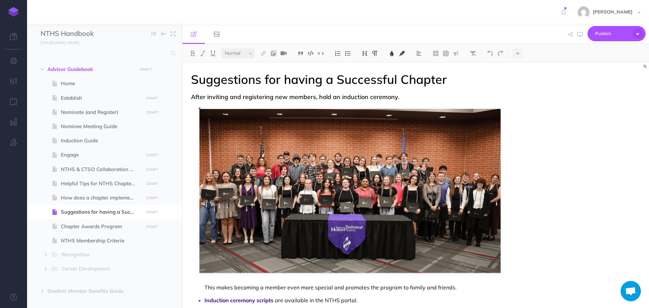
click at [358, 180] on p "This makes becoming a member even more special and promotes the program to fami…" at bounding box center [353, 197] width 296 height 189
drag, startPoint x: 273, startPoint y: 185, endPoint x: 274, endPoint y: 180, distance: 5.8
click at [273, 185] on p "This makes becoming a member even more special and promotes the program to fami…" at bounding box center [353, 197] width 296 height 189
click at [259, 112] on p "This makes becoming a member even more special and promotes the program to fami…" at bounding box center [353, 197] width 296 height 189
click at [256, 105] on p "This makes becoming a member even more special and promotes the program to fami…" at bounding box center [353, 197] width 296 height 189
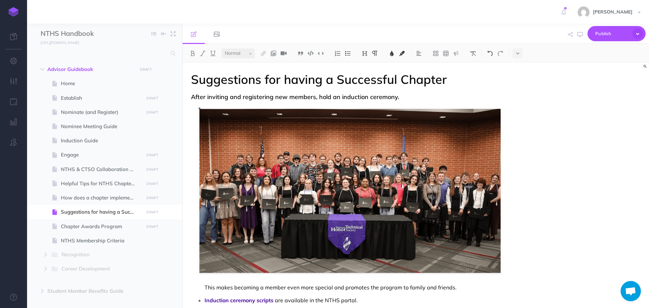
click at [491, 52] on img at bounding box center [490, 53] width 6 height 5
click at [490, 54] on img at bounding box center [490, 53] width 6 height 5
click at [566, 14] on icon at bounding box center [564, 12] width 4 height 12
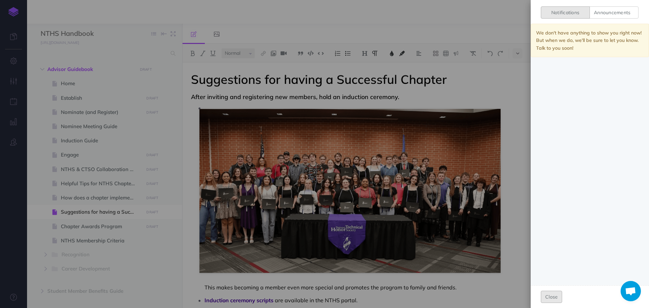
click at [551, 297] on button "Close" at bounding box center [551, 297] width 21 height 12
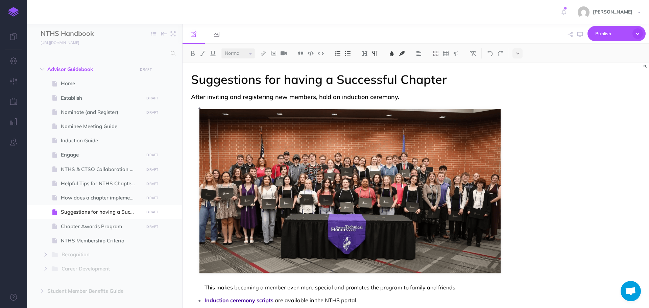
click at [529, 184] on div "Suggestions for having a Successful Chapter After inviting and registering new …" at bounding box center [416, 186] width 467 height 246
drag, startPoint x: 417, startPoint y: 197, endPoint x: 380, endPoint y: 195, distance: 37.9
click at [380, 195] on p "This makes becoming a member even more special and promotes the program to fami…" at bounding box center [353, 197] width 296 height 189
click at [234, 252] on p "This makes becoming a member even more special and promotes the program to fami…" at bounding box center [353, 197] width 296 height 189
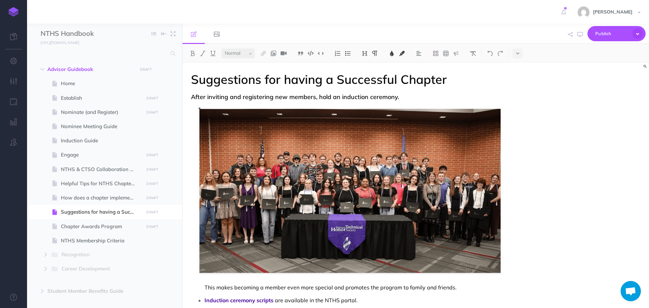
click at [212, 288] on span "This makes becoming a member even more special and promotes the program to fami…" at bounding box center [331, 287] width 252 height 7
click at [209, 212] on p "This makes becoming a member even more special and promotes the program to fami…" at bounding box center [353, 197] width 296 height 189
click at [391, 170] on p "This makes becoming a member even more special and promotes the program to fami…" at bounding box center [353, 197] width 296 height 189
click at [219, 35] on icon at bounding box center [216, 33] width 5 height 5
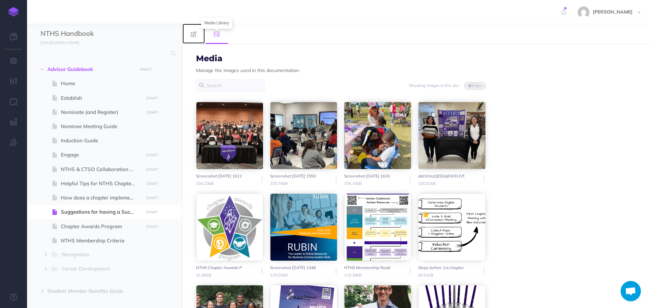
click at [192, 35] on icon at bounding box center [193, 33] width 5 height 5
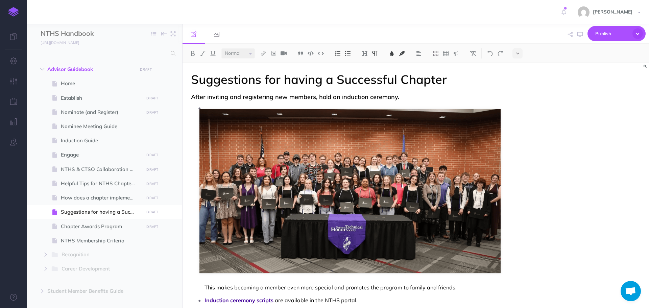
click at [258, 150] on p "This makes becoming a member even more special and promotes the program to fami…" at bounding box center [353, 197] width 296 height 189
click at [275, 54] on img at bounding box center [274, 53] width 6 height 5
click at [275, 74] on icon at bounding box center [274, 75] width 6 height 5
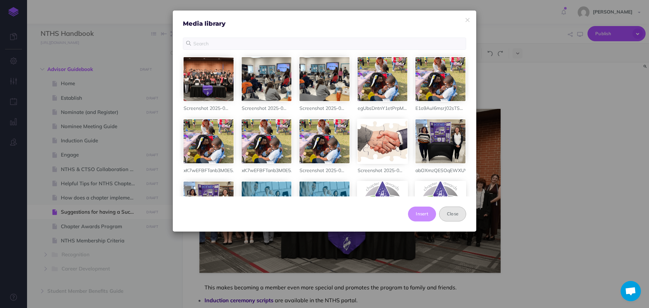
click at [452, 212] on button "Close" at bounding box center [452, 214] width 27 height 15
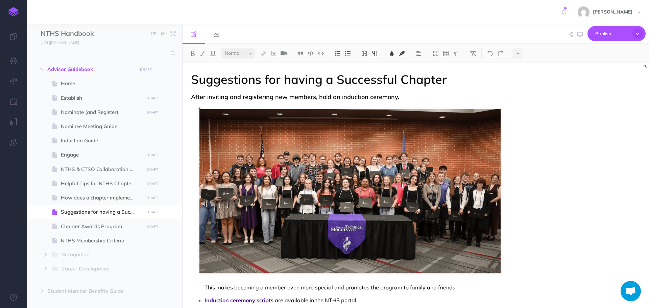
click at [431, 215] on p "This makes becoming a member even more special and promotes the program to fami…" at bounding box center [353, 197] width 296 height 189
click at [387, 204] on p "This makes becoming a member even more special and promotes the program to fami…" at bounding box center [353, 197] width 296 height 189
click at [278, 119] on p "This makes becoming a member even more special and promotes the program to fami…" at bounding box center [353, 197] width 296 height 189
click at [456, 167] on p "This makes becoming a member even more special and promotes the program to fami…" at bounding box center [353, 197] width 296 height 189
click at [300, 54] on img at bounding box center [301, 53] width 6 height 5
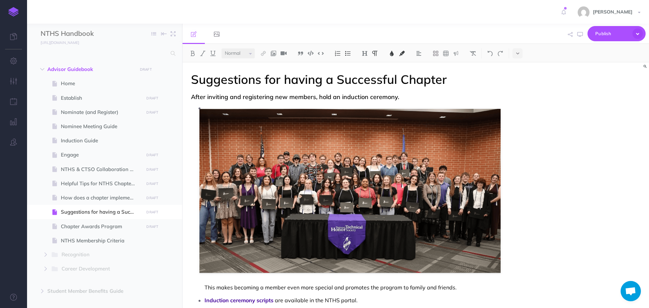
click at [293, 180] on p "This makes becoming a member even more special and promotes the program to fami…" at bounding box center [353, 197] width 296 height 189
drag, startPoint x: 309, startPoint y: 175, endPoint x: 315, endPoint y: 173, distance: 6.6
click at [309, 175] on p "This makes becoming a member even more special and promotes the program to fami…" at bounding box center [353, 197] width 296 height 189
click at [319, 240] on p "This makes becoming a member even more special and promotes the program to fami…" at bounding box center [353, 197] width 296 height 189
click at [473, 161] on p "This makes becoming a member even more special and promotes the program to fami…" at bounding box center [353, 197] width 296 height 189
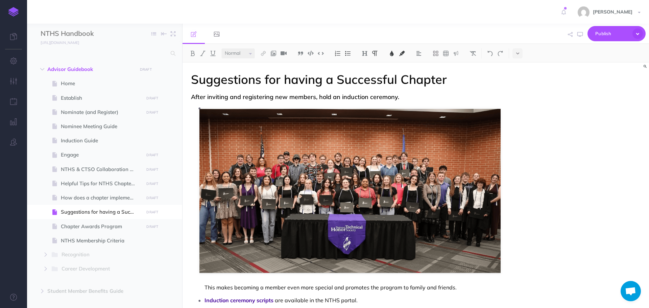
click at [282, 220] on p "This makes becoming a member even more special and promotes the program to fami…" at bounding box center [353, 197] width 296 height 189
drag, startPoint x: 367, startPoint y: 148, endPoint x: 404, endPoint y: 121, distance: 45.8
click at [367, 148] on p "This makes becoming a member even more special and promotes the program to fami…" at bounding box center [353, 197] width 296 height 189
click at [252, 122] on p "This makes becoming a member even more special and promotes the program to fami…" at bounding box center [353, 197] width 296 height 189
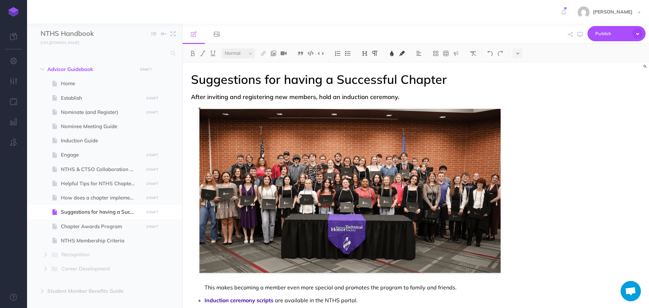
click at [371, 139] on p "This makes becoming a member even more special and promotes the program to fami…" at bounding box center [353, 197] width 296 height 189
click at [425, 153] on p "This makes becoming a member even more special and promotes the program to fami…" at bounding box center [353, 197] width 296 height 189
click at [474, 209] on p "This makes becoming a member even more special and promotes the program to fami…" at bounding box center [353, 197] width 296 height 189
click at [405, 235] on p "This makes becoming a member even more special and promotes the program to fami…" at bounding box center [353, 197] width 296 height 189
click at [301, 243] on p "This makes becoming a member even more special and promotes the program to fami…" at bounding box center [353, 197] width 296 height 189
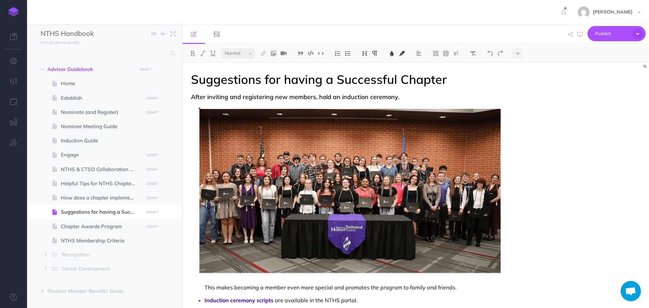
click at [295, 230] on p "This makes becoming a member even more special and promotes the program to fami…" at bounding box center [353, 197] width 296 height 189
click at [259, 191] on p "This makes becoming a member even more special and promotes the program to fami…" at bounding box center [353, 197] width 296 height 189
click at [567, 139] on div "Suggestions for having a Successful Chapter After inviting and registering new …" at bounding box center [416, 186] width 467 height 246
click at [466, 78] on h1 "Suggestions for having a Successful Chapter" at bounding box center [346, 80] width 310 height 14
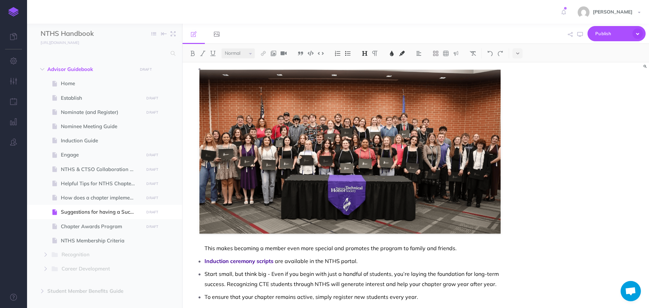
scroll to position [135, 0]
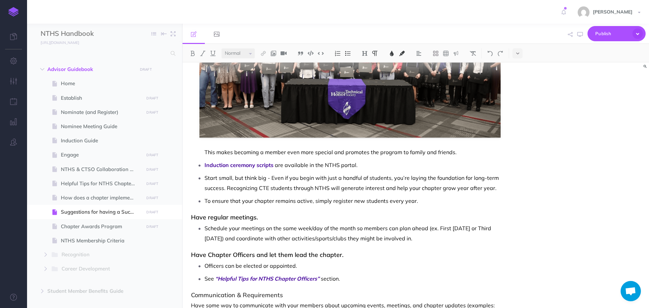
click at [248, 191] on p "Start small, but think big - Even if you begin with just a handful of students,…" at bounding box center [353, 183] width 296 height 20
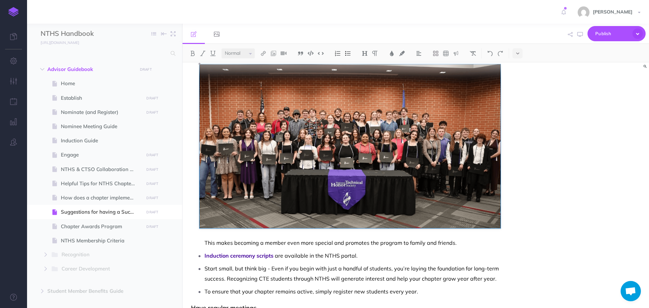
scroll to position [11, 0]
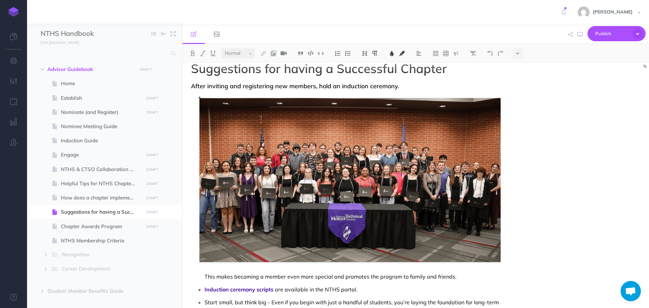
click at [380, 119] on p "This makes becoming a member even more special and promotes the program to fami…" at bounding box center [353, 186] width 296 height 189
click at [409, 186] on p "This makes becoming a member even more special and promotes the program to fami…" at bounding box center [353, 186] width 296 height 189
click at [468, 121] on p "This makes becoming a member even more special and promotes the program to fami…" at bounding box center [353, 186] width 296 height 189
click at [458, 54] on img at bounding box center [456, 53] width 6 height 5
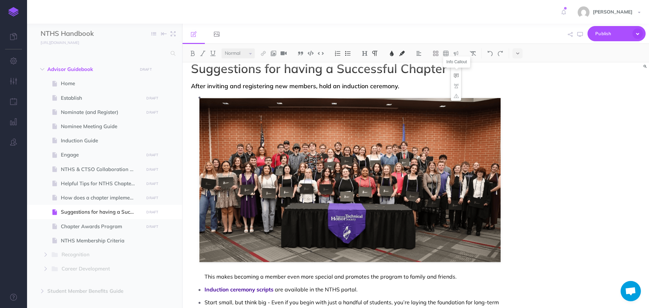
click at [456, 74] on img at bounding box center [456, 75] width 6 height 5
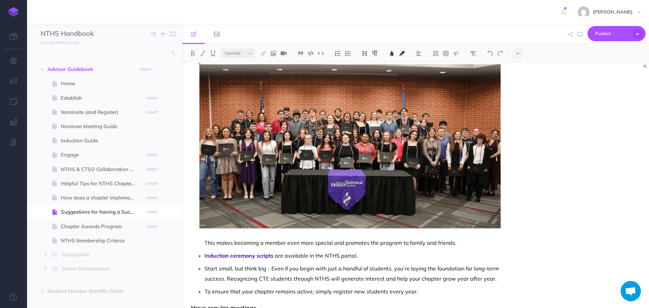
scroll to position [0, 0]
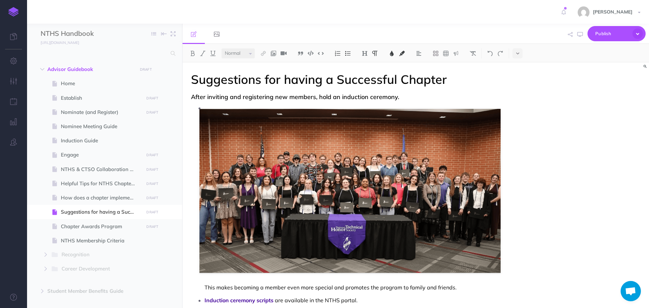
click at [435, 96] on h3 "After inviting and registering new members, hold an induction ceremony." at bounding box center [346, 97] width 310 height 7
click at [459, 55] on img at bounding box center [456, 53] width 6 height 5
click at [460, 73] on button at bounding box center [456, 75] width 10 height 10
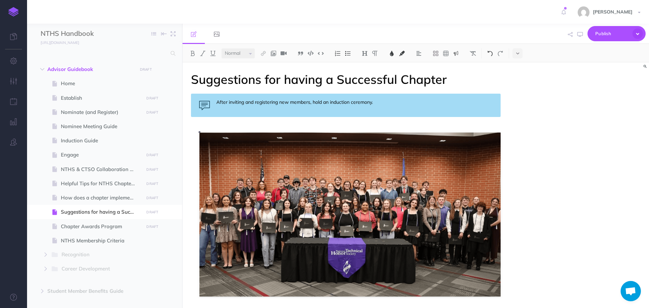
click at [493, 51] on img at bounding box center [490, 53] width 6 height 5
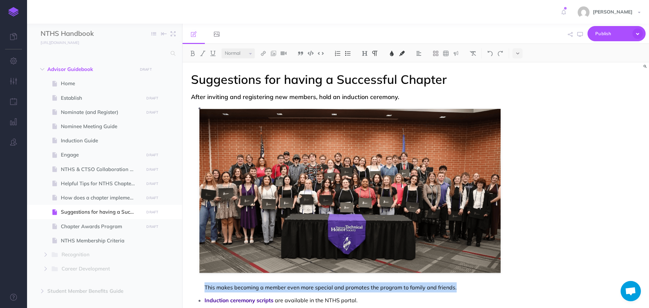
drag, startPoint x: 203, startPoint y: 288, endPoint x: 458, endPoint y: 281, distance: 255.2
click at [458, 281] on ul "This makes becoming a member even more special and promotes the program to fami…" at bounding box center [348, 222] width 306 height 238
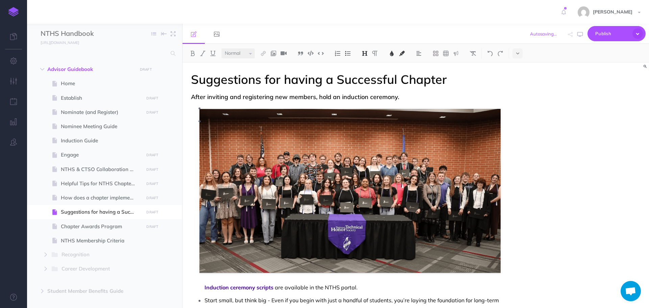
click at [425, 95] on h3 "After inviting and registering new members, hold an induction ceremony." at bounding box center [346, 97] width 310 height 7
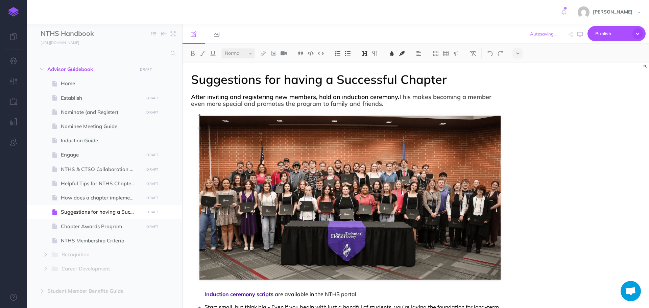
click at [378, 97] on span "After inviting and registering new members, hold an induction ceremony." at bounding box center [295, 97] width 208 height 8
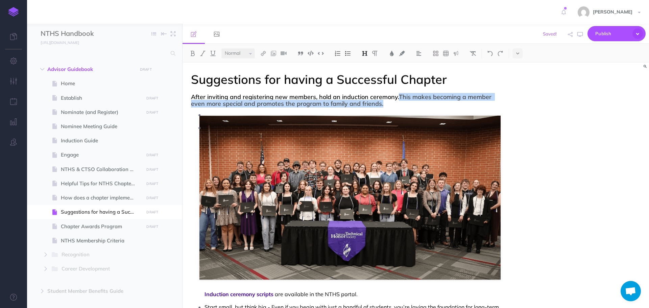
drag, startPoint x: 399, startPoint y: 94, endPoint x: 405, endPoint y: 105, distance: 12.1
click at [405, 105] on h3 "After inviting and registering new members, hold an induction ceremony. This ma…" at bounding box center [346, 101] width 310 height 14
click at [393, 54] on img at bounding box center [392, 53] width 6 height 5
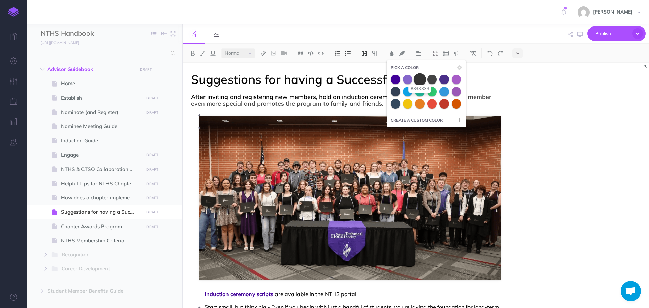
click at [421, 78] on span at bounding box center [420, 79] width 12 height 12
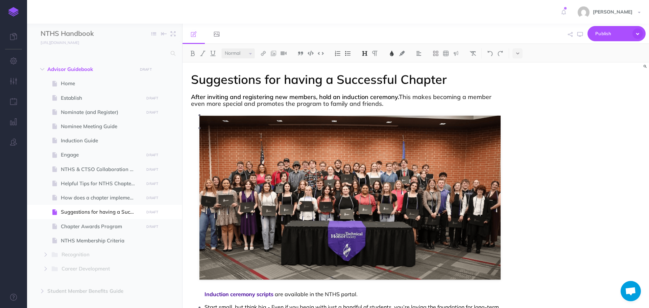
click at [380, 99] on span "This makes becoming a member even more special and promotes the program to fami…" at bounding box center [342, 100] width 302 height 15
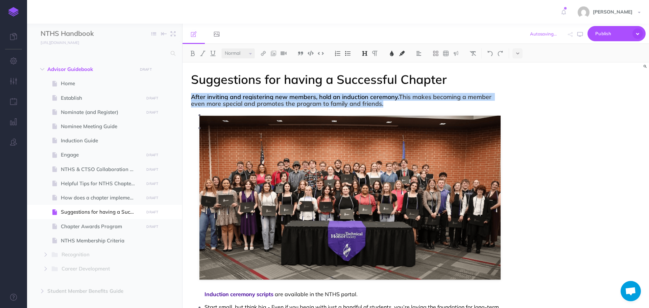
drag, startPoint x: 190, startPoint y: 96, endPoint x: 446, endPoint y: 106, distance: 255.6
click at [390, 55] on img at bounding box center [392, 53] width 6 height 5
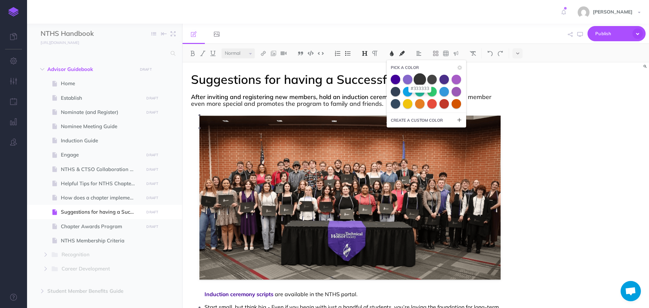
click at [418, 81] on span at bounding box center [420, 79] width 12 height 12
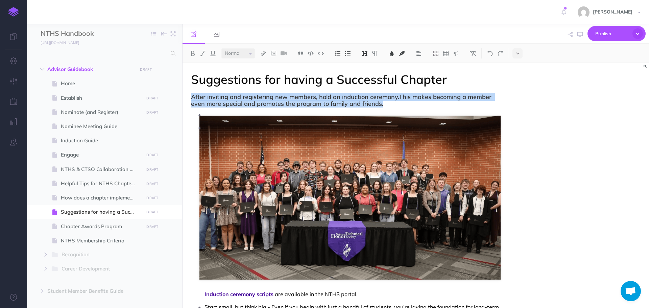
click at [490, 105] on h3 "After inviting and registering new members, hold an induction ceremony. This ma…" at bounding box center [346, 101] width 310 height 14
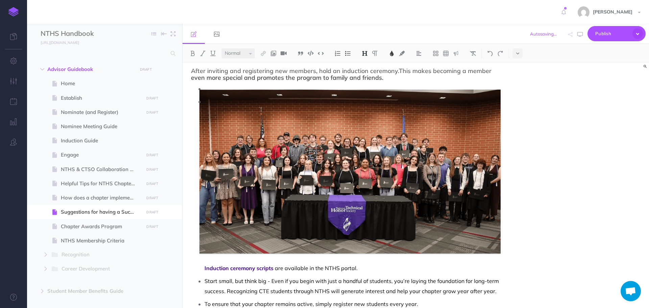
scroll to position [101, 0]
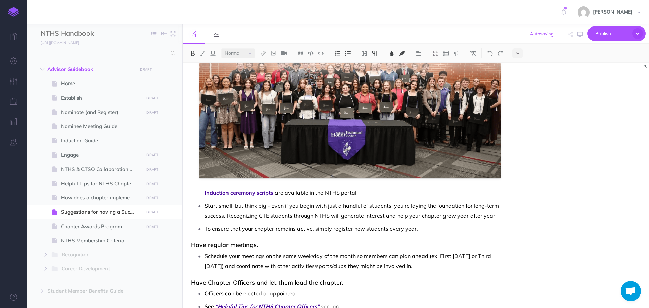
click at [198, 195] on ul "Induction ceremony scripts are available in the NTHS portal. Start small, but t…" at bounding box center [348, 120] width 306 height 225
click at [350, 55] on img at bounding box center [348, 53] width 6 height 5
click at [348, 56] on img at bounding box center [348, 53] width 6 height 5
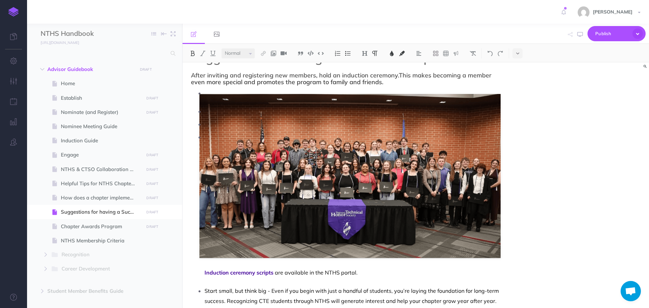
scroll to position [34, 0]
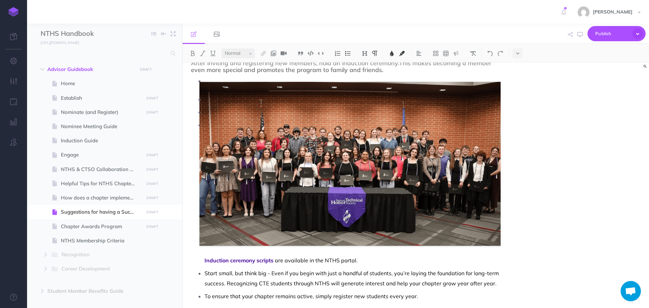
click at [197, 261] on ul "Induction ceremony scripts are available in the NTHS portal. Start small, but t…" at bounding box center [348, 197] width 306 height 207
click at [351, 53] on img at bounding box center [348, 53] width 6 height 5
click at [350, 53] on img at bounding box center [348, 53] width 6 height 5
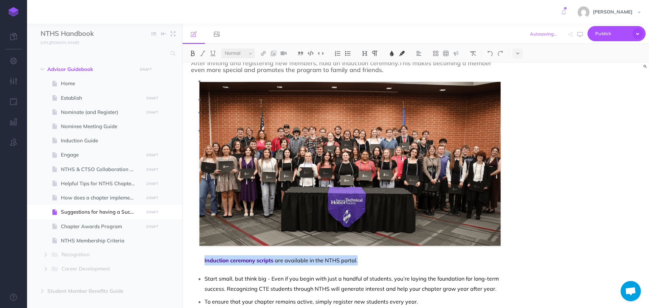
drag, startPoint x: 203, startPoint y: 259, endPoint x: 369, endPoint y: 259, distance: 166.8
click at [369, 259] on ul "Induction ceremony scripts are available in the NTHS portal." at bounding box center [348, 195] width 306 height 140
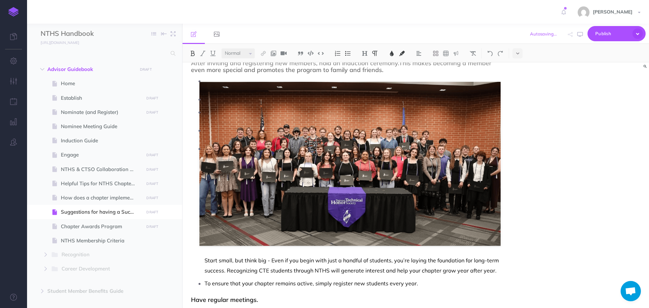
click at [204, 263] on ul "Start small, but think big - Even if you begin with just a handful of students,…" at bounding box center [348, 215] width 306 height 145
click at [491, 54] on img at bounding box center [490, 53] width 6 height 5
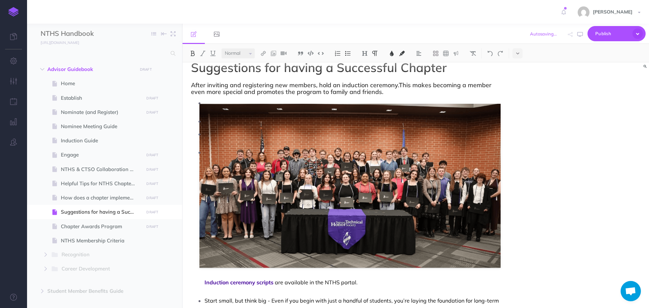
scroll to position [0, 0]
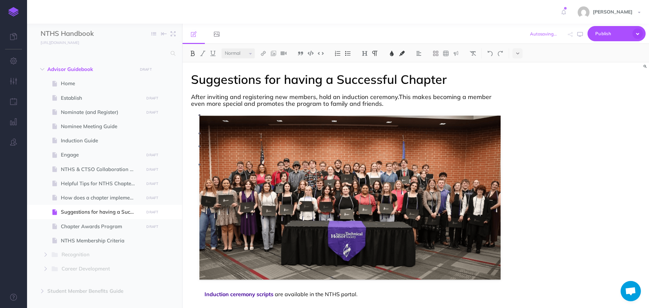
click at [216, 167] on p "Induction ceremony scripts are available in the NTHS portal." at bounding box center [353, 229] width 296 height 140
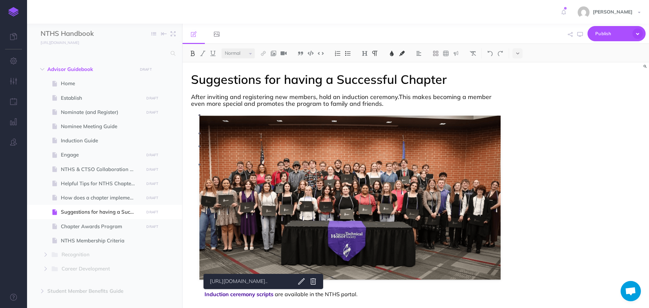
click at [217, 160] on p "Induction ceremony scripts are available in the NTHS portal." at bounding box center [353, 229] width 296 height 140
click at [205, 164] on li "Induction ceremony scripts are available in the NTHS portal." at bounding box center [353, 229] width 296 height 140
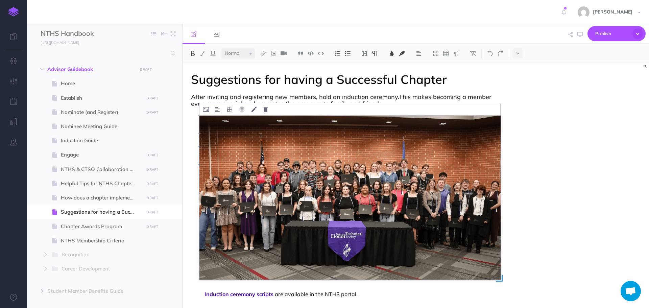
click at [202, 122] on img at bounding box center [350, 198] width 301 height 164
click at [202, 124] on img at bounding box center [350, 198] width 301 height 164
drag, startPoint x: 202, startPoint y: 123, endPoint x: 206, endPoint y: 109, distance: 15.1
click at [206, 109] on icon at bounding box center [206, 109] width 6 height 5
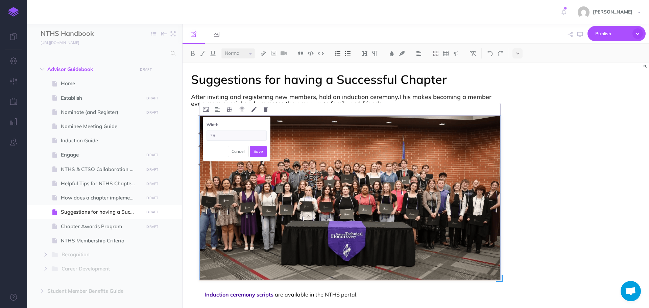
type input "75%"
click at [254, 153] on button "Save" at bounding box center [258, 152] width 17 height 12
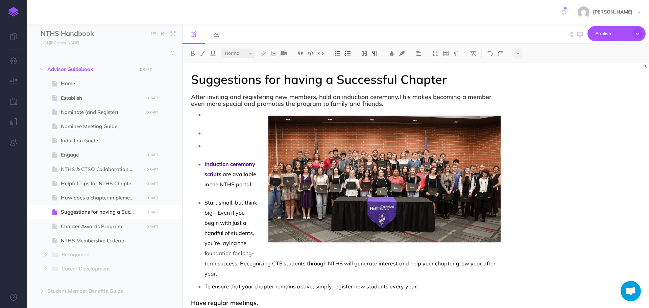
click at [210, 148] on p at bounding box center [353, 146] width 296 height 10
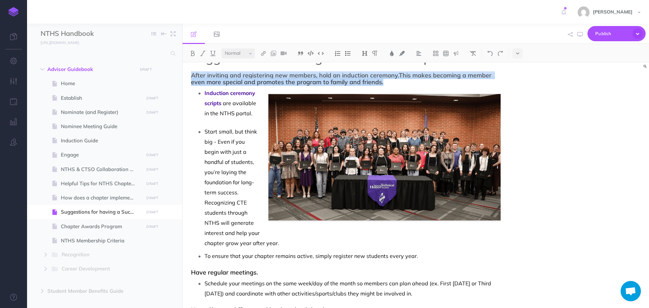
scroll to position [34, 0]
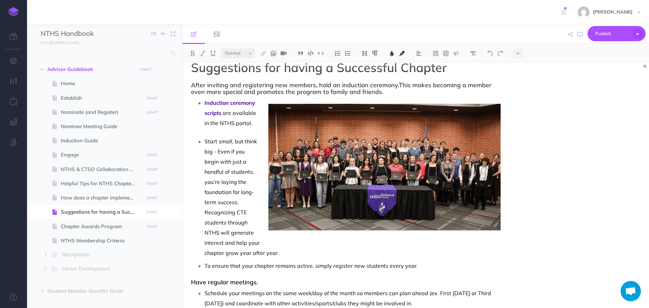
scroll to position [0, 0]
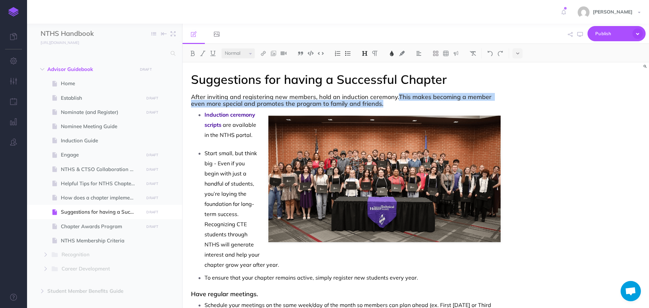
drag, startPoint x: 400, startPoint y: 95, endPoint x: 401, endPoint y: 104, distance: 8.6
click at [401, 104] on h3 "After inviting and registering new members, hold an induction ceremony. This ma…" at bounding box center [346, 101] width 310 height 14
copy span "This makes becoming a member even more special and promotes the program to fami…"
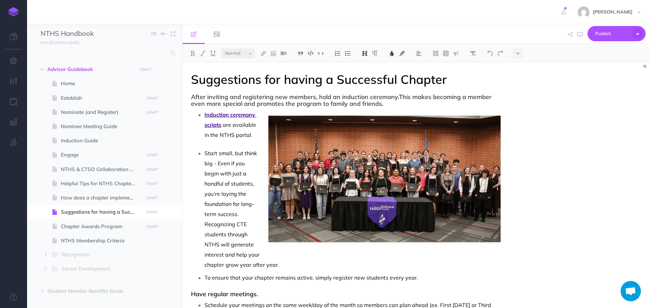
click at [205, 114] on span "Induction ceremony scripts" at bounding box center [231, 119] width 52 height 17
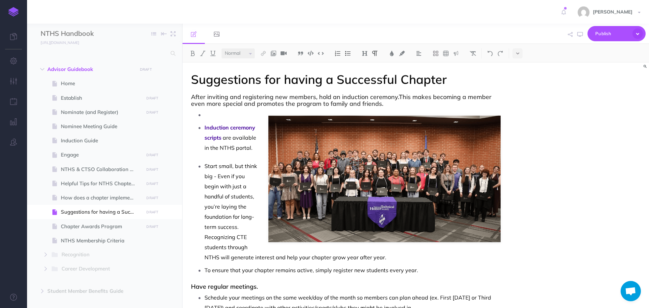
click at [214, 118] on p at bounding box center [353, 115] width 296 height 10
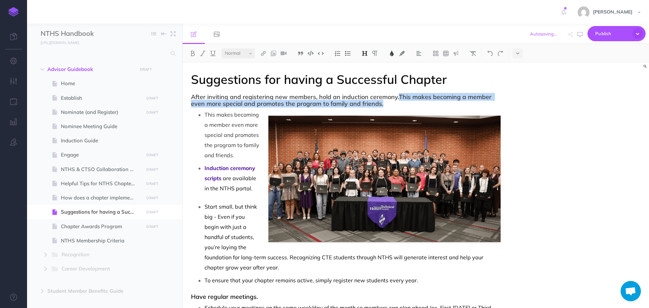
drag, startPoint x: 400, startPoint y: 96, endPoint x: 405, endPoint y: 104, distance: 9.3
click at [405, 104] on h3 "After inviting and registering new members, hold an induction ceremony. This ma…" at bounding box center [346, 101] width 310 height 14
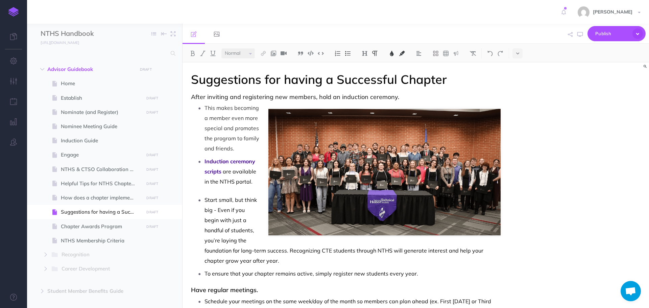
click at [263, 250] on span "Start small, but think big - Even if you begin with just a handful of students,…" at bounding box center [345, 231] width 280 height 68
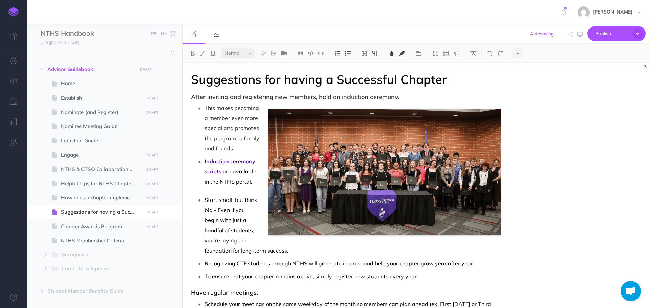
click at [245, 195] on p "Start small, but think big - Even if you begin with just a handful of students,…" at bounding box center [353, 225] width 296 height 61
click at [238, 153] on p "This makes becoming a member even more special and promotes the program to fami…" at bounding box center [353, 128] width 296 height 51
click at [205, 199] on span "Start small, but think big - Even if you begin with just a handful of students,…" at bounding box center [247, 226] width 84 height 58
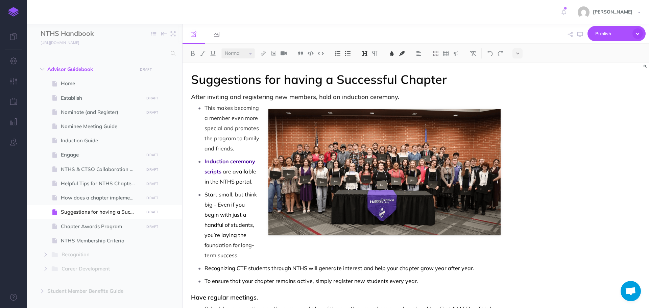
click at [482, 94] on h3 "After inviting and registering new members, hold an induction ceremony." at bounding box center [346, 97] width 310 height 7
click at [458, 49] on button at bounding box center [456, 53] width 10 height 10
click at [459, 74] on img at bounding box center [456, 75] width 6 height 5
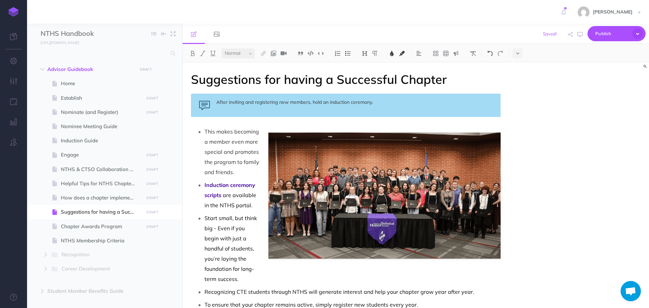
click at [494, 54] on button at bounding box center [490, 53] width 10 height 10
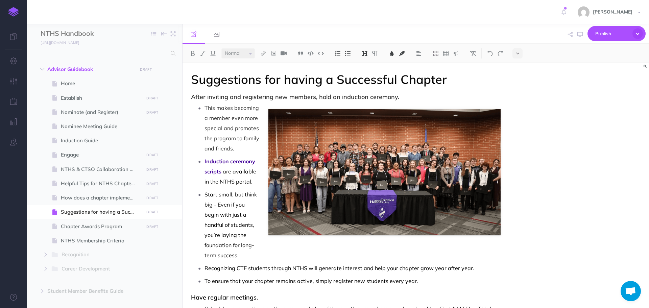
click at [451, 99] on h3 "After inviting and registering new members, hold an induction ceremony." at bounding box center [346, 97] width 310 height 7
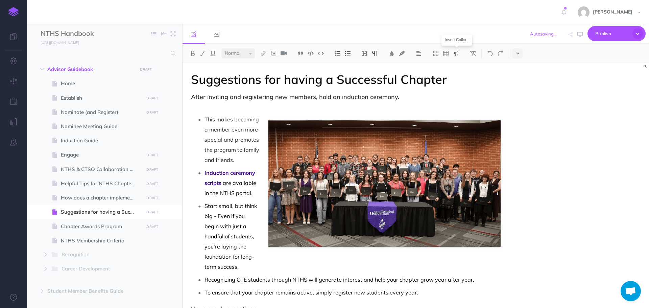
click at [455, 54] on img at bounding box center [456, 53] width 6 height 5
click at [456, 75] on img at bounding box center [456, 75] width 6 height 5
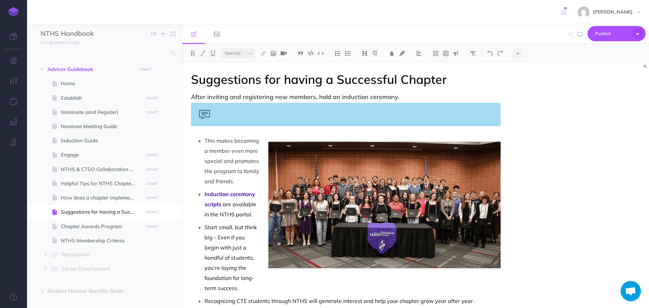
click at [243, 112] on div at bounding box center [346, 114] width 310 height 23
drag, startPoint x: 243, startPoint y: 112, endPoint x: 221, endPoint y: 120, distance: 23.5
click at [225, 116] on div at bounding box center [346, 114] width 310 height 23
click at [200, 111] on div at bounding box center [346, 114] width 310 height 23
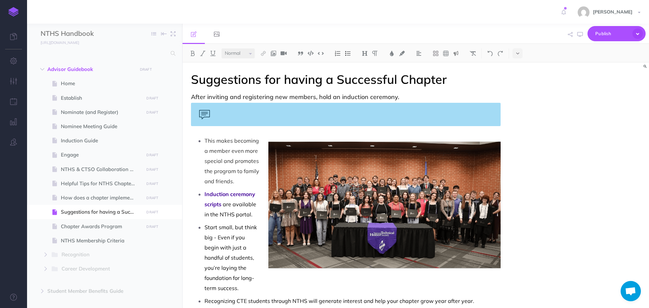
click at [270, 116] on div at bounding box center [346, 114] width 310 height 23
click at [271, 114] on div at bounding box center [346, 114] width 310 height 23
click at [324, 111] on div "Canadian Valley Technology Center (CV Tech)" at bounding box center [346, 114] width 310 height 23
click at [540, 145] on div "Suggestions for having a Successful Chapter After inviting and registering new …" at bounding box center [416, 186] width 467 height 246
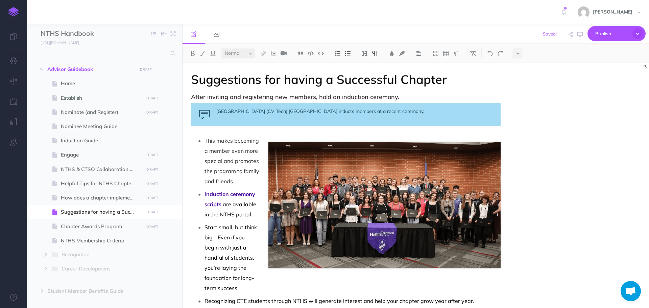
click at [579, 34] on icon "button" at bounding box center [580, 34] width 5 height 5
click at [467, 113] on div "Canadian Valley Technology Center (CV Tech) Chickasha Campus inducts members at…" at bounding box center [346, 114] width 310 height 23
click at [204, 116] on div "Canadian Valley Technology Center (CV Tech) Chickasha Campus inducts members at…" at bounding box center [346, 114] width 310 height 23
click at [494, 117] on div "Canadian Valley Technology Center (CV Tech) Chickasha Campus inducts members at…" at bounding box center [346, 114] width 310 height 23
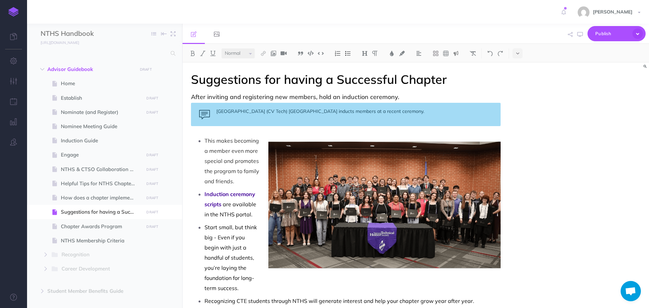
click at [324, 149] on p "This makes becoming a member even more special and promotes the program to fami…" at bounding box center [353, 161] width 296 height 51
click at [269, 156] on p "This makes becoming a member even more special and promotes the program to fami…" at bounding box center [353, 161] width 296 height 51
click at [291, 187] on div "Small Normal Large H1 H2 H3 H4 Block container Inline container https://docs.go…" at bounding box center [416, 176] width 467 height 264
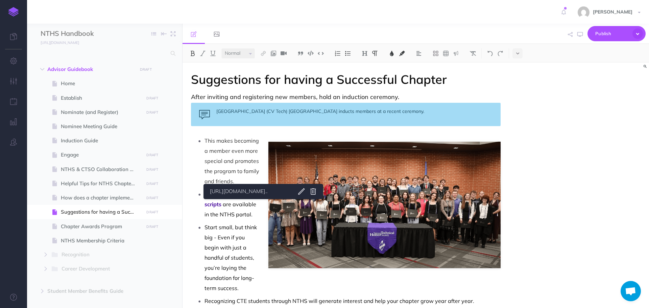
click at [398, 216] on p "Induction ceremony scripts are available in the NTHS portal." at bounding box center [353, 204] width 296 height 30
click at [292, 195] on div "Small Normal Large H1 H2 H3 H4 Block container Inline container https://docs.go…" at bounding box center [416, 176] width 467 height 264
click at [288, 154] on p "This makes becoming a member even more special and promotes the program to fami…" at bounding box center [353, 161] width 296 height 51
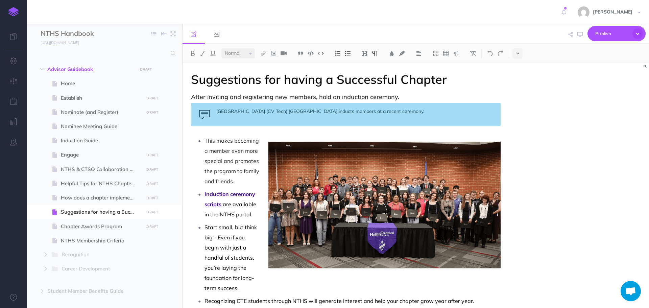
click at [454, 110] on div "Canadian Valley Technology Center (CV Tech) Chickasha Campus inducts members at…" at bounding box center [346, 114] width 310 height 23
drag, startPoint x: 234, startPoint y: 139, endPoint x: 251, endPoint y: 183, distance: 46.8
click at [251, 183] on p "This makes becoming a member even more special and promotes the program to fami…" at bounding box center [353, 161] width 296 height 51
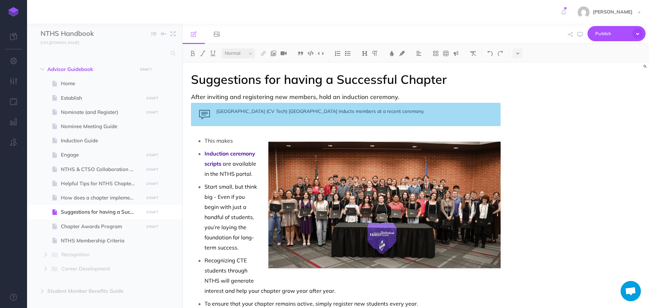
click at [467, 111] on div "Canadian Valley Technology Center (CV Tech) Chickasha Campus inducts members at…" at bounding box center [346, 114] width 310 height 23
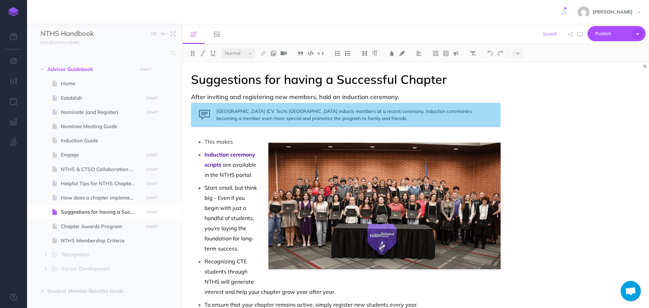
click at [492, 112] on div "Canadian Valley Technology Center (CV Tech) Chickasha Campus inducts members at…" at bounding box center [346, 115] width 310 height 24
click at [458, 115] on div "Canadian Valley Technology Center (CV Tech) Chickasha Campus inducts members at…" at bounding box center [346, 115] width 310 height 24
click at [265, 118] on div "Canadian Valley Technology Center (CV Tech) Chickasha Campus inducts members at…" at bounding box center [346, 115] width 310 height 24
drag, startPoint x: 245, startPoint y: 143, endPoint x: 194, endPoint y: 142, distance: 50.7
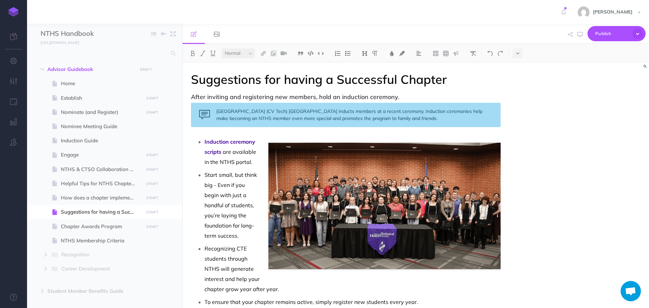
click at [448, 111] on div "Canadian Valley Technology Center (CV Tech) Chickasha Campus inducts members at…" at bounding box center [346, 115] width 310 height 24
drag, startPoint x: 448, startPoint y: 111, endPoint x: 449, endPoint y: 120, distance: 10.0
click at [449, 120] on div "Canadian Valley Technology Center (CV Tech) Chickasha Campus inducts members at…" at bounding box center [346, 115] width 310 height 24
copy div "Induction ceremonies help make becoming an NTHS member even more special and pr…"
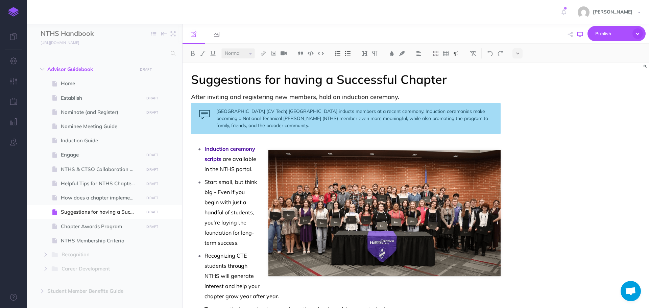
click at [582, 35] on icon "button" at bounding box center [580, 34] width 5 height 5
click at [108, 185] on span "Helpful Tips for NTHS Chapter Officers" at bounding box center [101, 184] width 81 height 8
select select "null"
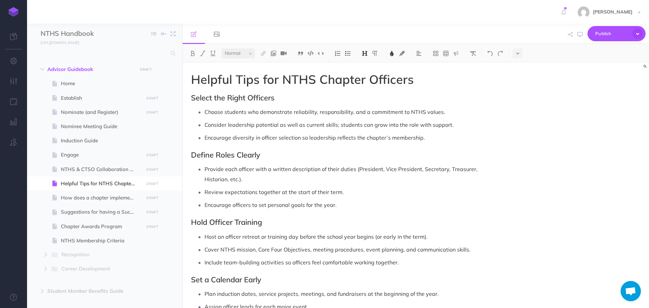
click at [191, 97] on span "Select the Right Officers" at bounding box center [233, 97] width 84 height 9
click at [101, 184] on span "Helpful Tips for NTHS Chapter Officers" at bounding box center [101, 184] width 81 height 8
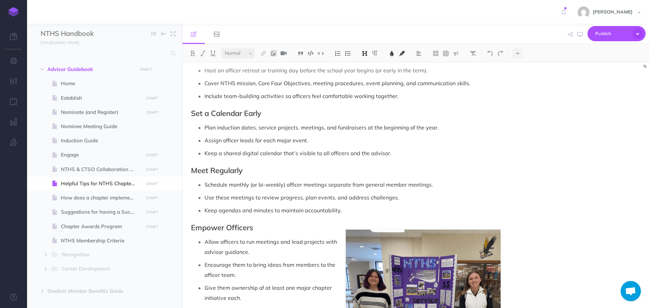
scroll to position [169, 0]
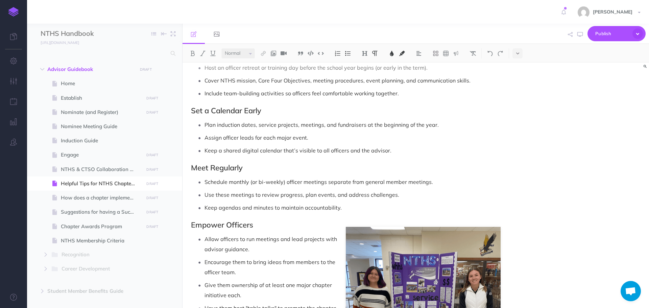
click at [250, 182] on span "Schedule monthly (or bi-weekly) officer meetings separate from general member m…" at bounding box center [319, 182] width 229 height 7
drag, startPoint x: 229, startPoint y: 181, endPoint x: 286, endPoint y: 184, distance: 56.9
click at [286, 184] on span "Schedule monthly (or bi-weekly) officer meetings separate from general member m…" at bounding box center [319, 182] width 229 height 7
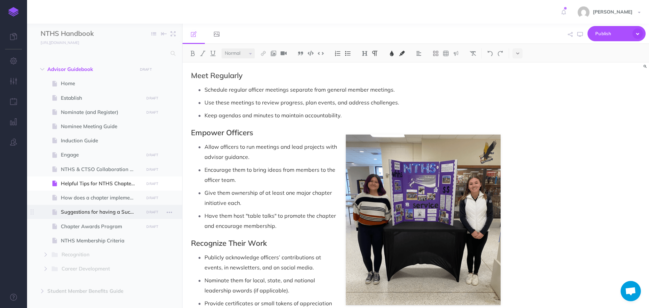
scroll to position [258, 0]
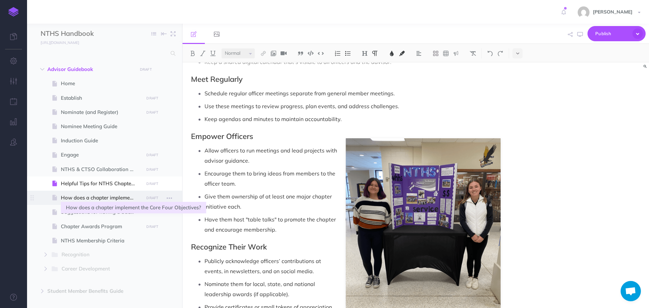
click at [91, 202] on span "How does a chapter implement the Core Four Objectives?" at bounding box center [101, 198] width 81 height 8
select select "null"
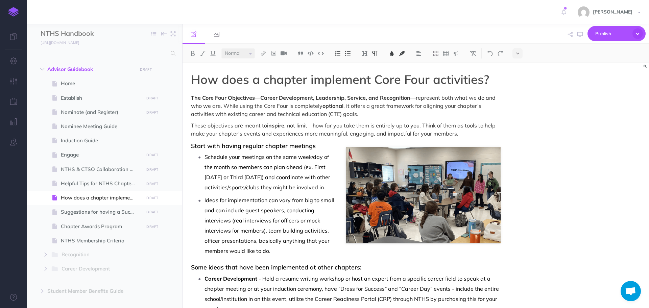
click at [338, 188] on p "Schedule your meetings on the same week/day of the month so members can plan ah…" at bounding box center [353, 172] width 296 height 41
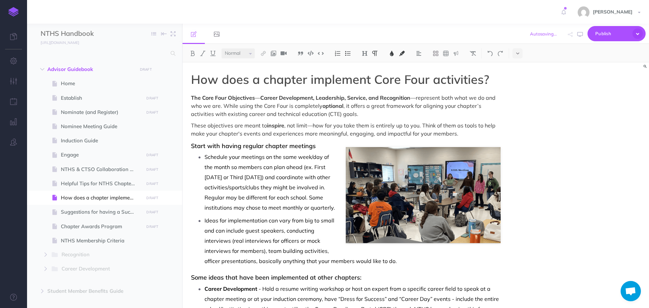
click at [311, 198] on span "Schedule your meetings on the same week/day of the month so members can plan ah…" at bounding box center [270, 183] width 131 height 58
click at [339, 207] on p "Schedule your meetings on the same week/day of the month so members can plan ah…" at bounding box center [353, 182] width 296 height 61
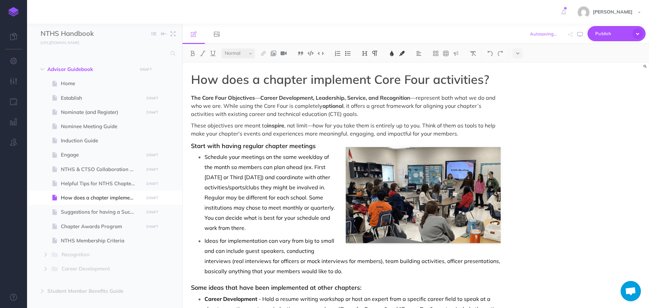
click at [213, 219] on span "Schedule your meetings on the same week/day of the month so members can plan ah…" at bounding box center [271, 193] width 132 height 78
click at [307, 217] on span "Schedule your meetings on the same week/day of the month so members can plan ah…" at bounding box center [271, 193] width 132 height 78
click at [333, 211] on span "Schedule your meetings on the same week/day of the month so members can plan ah…" at bounding box center [271, 193] width 132 height 78
click at [314, 206] on span "Schedule your meetings on the same week/day of the month so members can plan ah…" at bounding box center [271, 193] width 132 height 78
drag, startPoint x: 204, startPoint y: 197, endPoint x: 290, endPoint y: 225, distance: 90.2
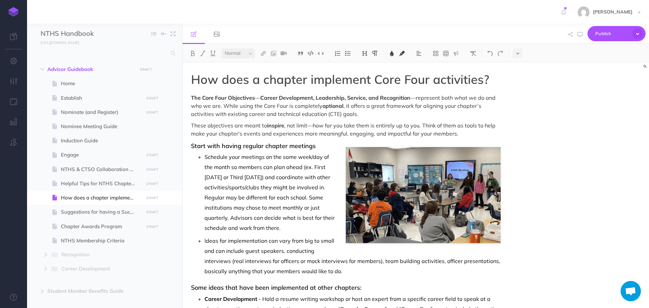
click at [290, 225] on ul "Schedule your meetings on the same week/day of the month so members can plan ah…" at bounding box center [348, 214] width 306 height 124
copy span "Regular may be different for each school. Some institutions may chose to meet m…"
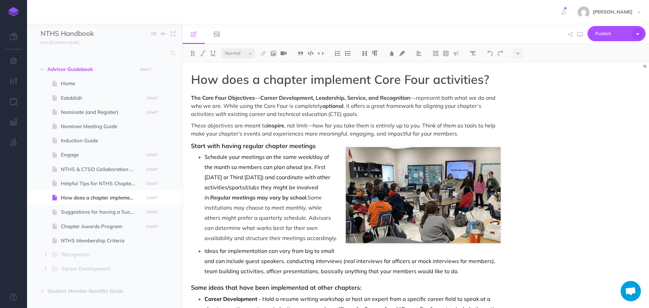
click at [204, 196] on ul "Schedule your meetings on the same week/day of the month so members can plan ah…" at bounding box center [348, 214] width 306 height 124
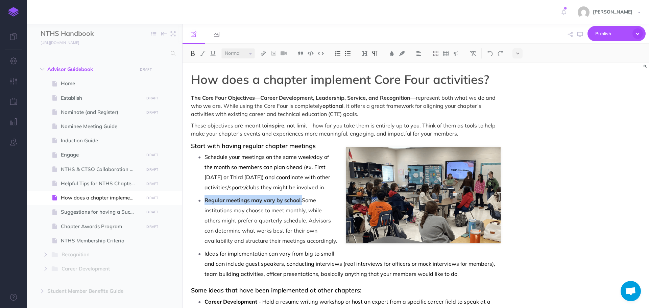
drag, startPoint x: 213, startPoint y: 200, endPoint x: 303, endPoint y: 203, distance: 89.7
click at [303, 203] on p "Regular meetings may vary by school. Some institutions may choose to meet month…" at bounding box center [353, 220] width 296 height 51
click at [194, 54] on img at bounding box center [193, 53] width 6 height 5
click at [286, 228] on p "Regular meetings may vary by school. Some institutions may choose to meet month…" at bounding box center [353, 220] width 296 height 51
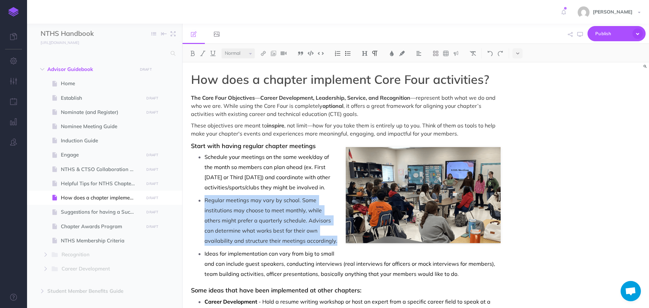
drag, startPoint x: 205, startPoint y: 199, endPoint x: 347, endPoint y: 242, distance: 148.6
click at [347, 242] on p "Regular meetings may vary by school. Some institutions may choose to meet month…" at bounding box center [353, 220] width 296 height 51
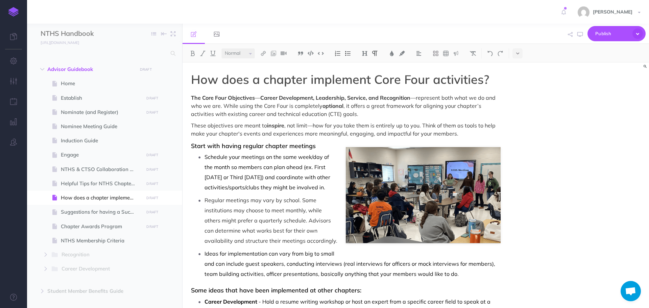
click at [282, 188] on span "Schedule your meetings on the same week/day of the month so members can plan ah…" at bounding box center [268, 172] width 127 height 37
click at [205, 201] on p "Regular meetings may vary by school. Some institutions may choose to meet month…" at bounding box center [353, 220] width 296 height 51
drag, startPoint x: 205, startPoint y: 158, endPoint x: 346, endPoint y: 184, distance: 143.7
click at [346, 184] on p "Schedule your meetings on the same week/day of the month so members can plan ah…" at bounding box center [353, 172] width 296 height 41
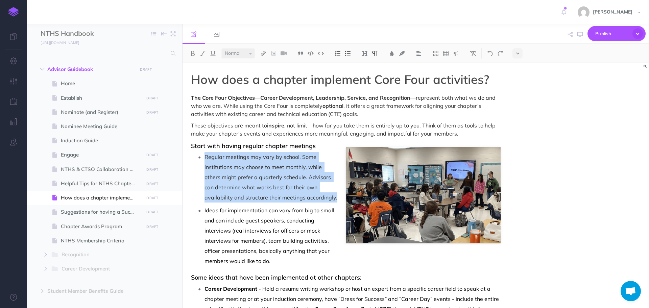
drag, startPoint x: 205, startPoint y: 158, endPoint x: 345, endPoint y: 202, distance: 146.8
click at [345, 202] on p "Regular meetings may vary by school. Some institutions may choose to meet month…" at bounding box center [353, 177] width 296 height 51
click at [389, 53] on button at bounding box center [392, 53] width 10 height 10
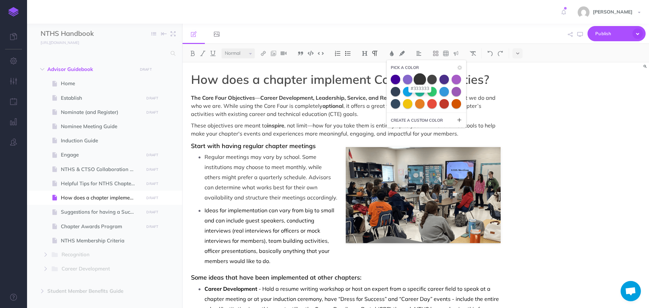
click at [423, 82] on span at bounding box center [420, 79] width 12 height 12
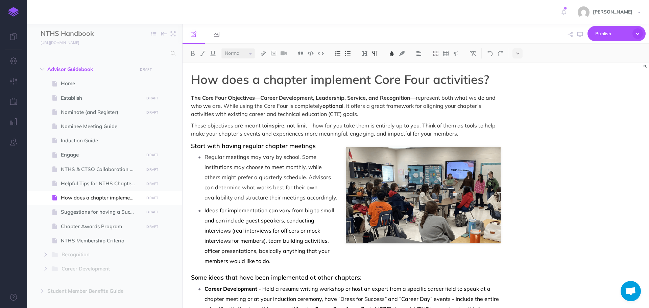
click at [305, 233] on span "Ideas for implementation can vary from big to small and can include guest speak…" at bounding box center [270, 236] width 131 height 58
click at [580, 36] on icon "button" at bounding box center [580, 34] width 5 height 5
click at [97, 182] on span "Helpful Tips for NTHS Chapter Officers" at bounding box center [101, 184] width 81 height 8
select select "null"
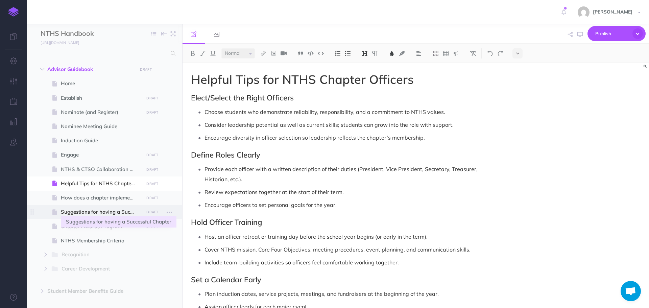
click at [88, 213] on span "Suggestions for having a Successful Chapter" at bounding box center [101, 212] width 81 height 8
select select "null"
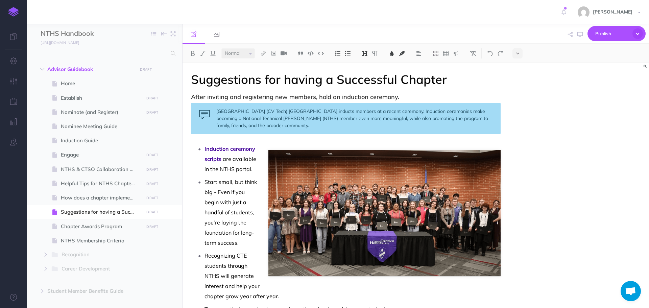
click at [215, 111] on div "Canadian Valley Technology Center (CV Tech) Chickasha Campus inducts members at…" at bounding box center [346, 118] width 310 height 31
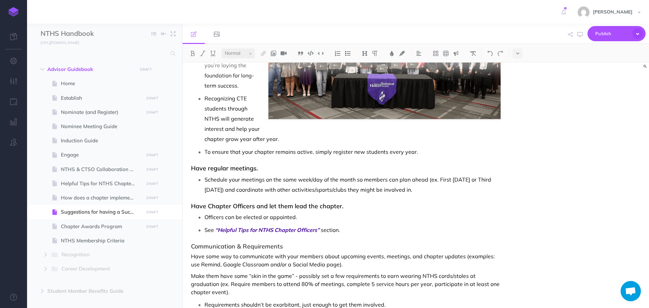
scroll to position [169, 0]
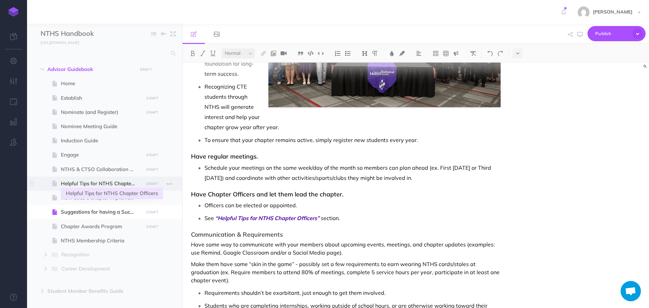
click at [70, 182] on span "Helpful Tips for NTHS Chapter Officers" at bounding box center [101, 184] width 81 height 8
select select "null"
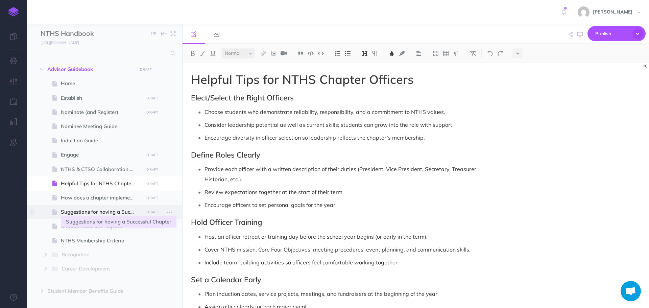
click at [87, 214] on span "Suggestions for having a Successful Chapter" at bounding box center [101, 212] width 81 height 8
select select "null"
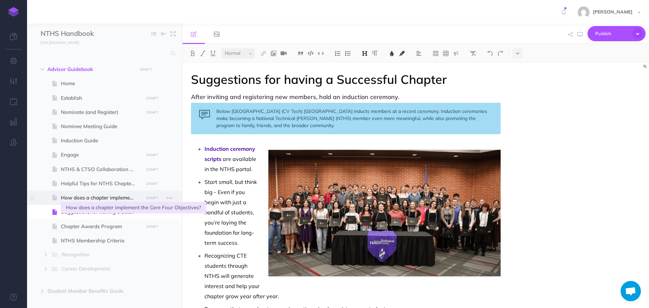
click at [95, 198] on span "How does a chapter implement the Core Four Objectives?" at bounding box center [101, 198] width 81 height 8
select select "null"
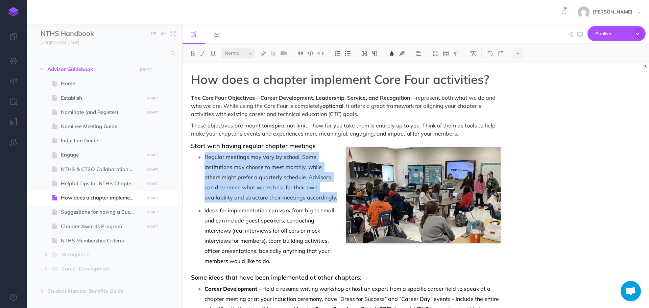
drag, startPoint x: 205, startPoint y: 157, endPoint x: 345, endPoint y: 202, distance: 146.8
click at [345, 202] on p "Regular meetings may vary by school. Some institutions may choose to meet month…" at bounding box center [353, 177] width 296 height 51
copy span "Regular meetings may vary by school. Some institutions may choose to meet month…"
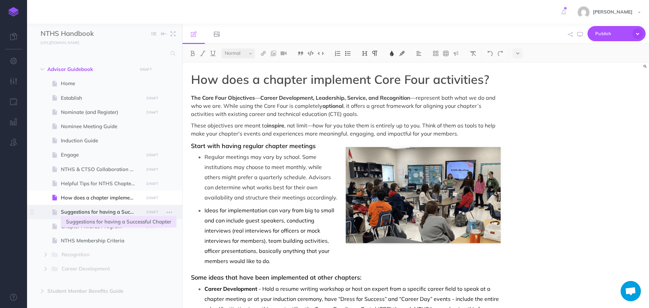
click at [104, 210] on span "Suggestions for having a Successful Chapter" at bounding box center [101, 212] width 81 height 8
select select "null"
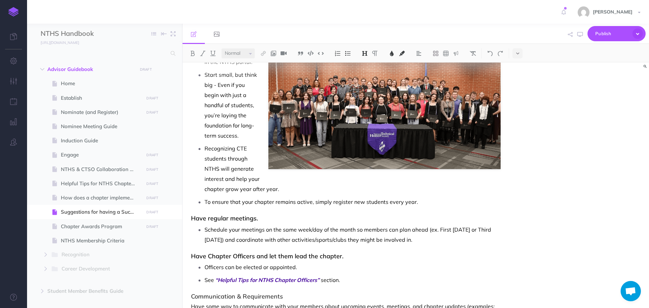
scroll to position [135, 0]
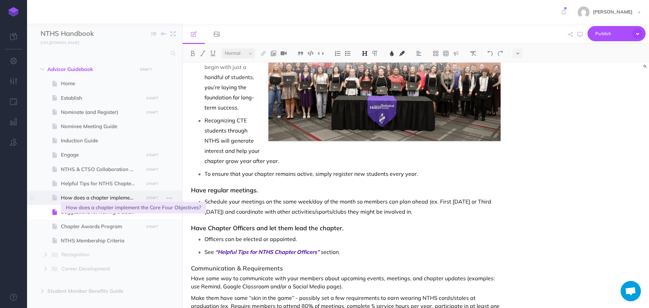
click at [93, 195] on span "How does a chapter implement the Core Four Objectives?" at bounding box center [101, 198] width 81 height 8
select select "null"
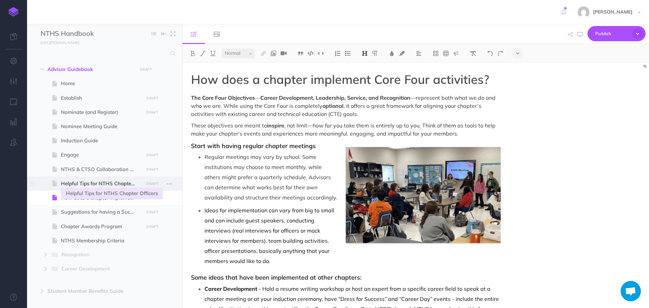
click at [96, 184] on span "Helpful Tips for NTHS Chapter Officers" at bounding box center [101, 184] width 81 height 8
select select "null"
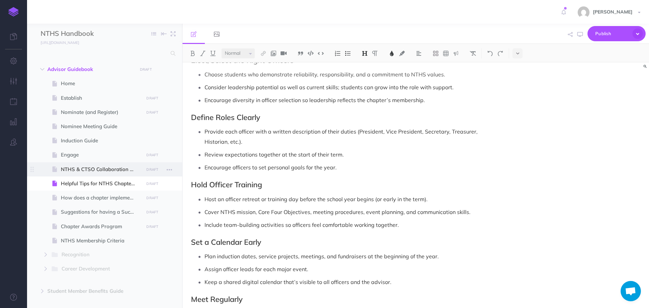
scroll to position [34, 0]
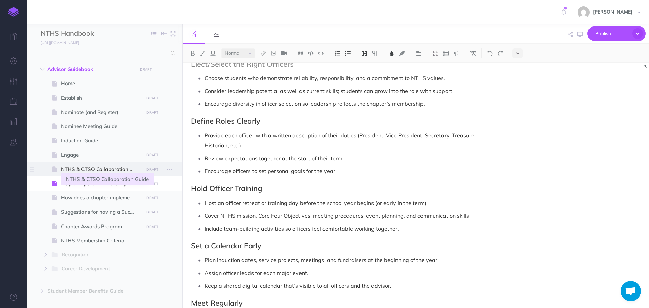
click at [116, 170] on span "NTHS & CTSO Collaboration Guide" at bounding box center [101, 169] width 81 height 8
select select "null"
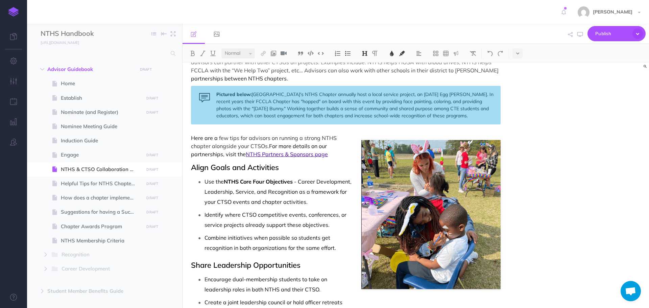
scroll to position [68, 0]
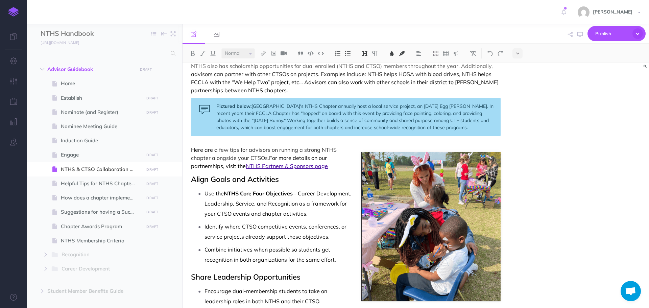
click at [241, 111] on div "Pictured below: Western Harnett High School's NTHS Chapter annually host a loca…" at bounding box center [346, 117] width 310 height 39
drag, startPoint x: 238, startPoint y: 106, endPoint x: 204, endPoint y: 107, distance: 34.5
click at [204, 107] on div "Pictured below: Western Harnett High School's NTHS Chapter annually host a loca…" at bounding box center [346, 117] width 310 height 39
click at [108, 186] on span "Helpful Tips for NTHS Chapter Officers" at bounding box center [101, 184] width 81 height 8
select select "null"
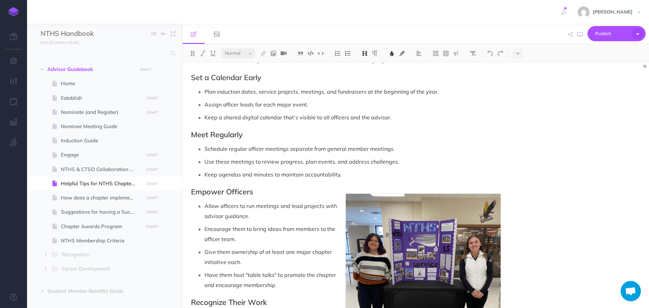
scroll to position [203, 0]
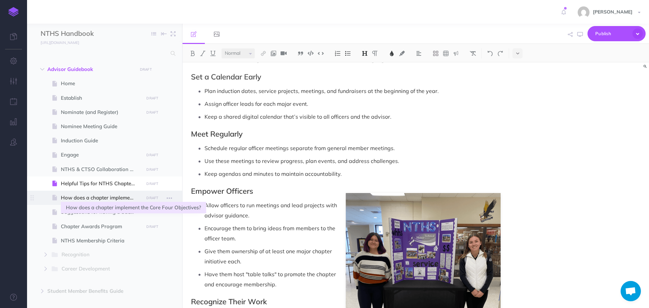
click at [93, 197] on span "How does a chapter implement the Core Four Objectives?" at bounding box center [101, 198] width 81 height 8
select select "null"
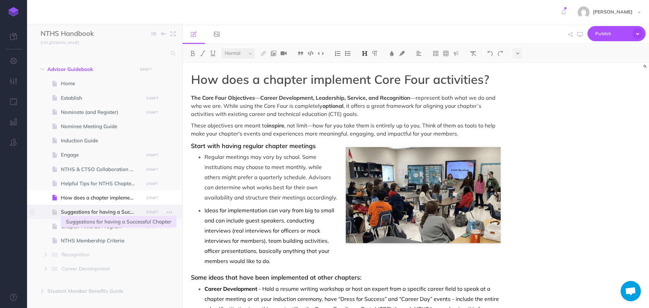
click at [102, 211] on span "Suggestions for having a Successful Chapter" at bounding box center [101, 212] width 81 height 8
select select "null"
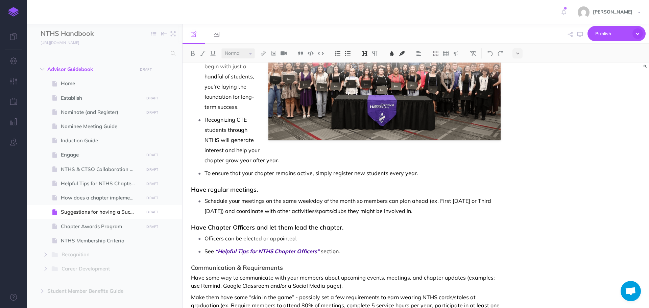
scroll to position [169, 0]
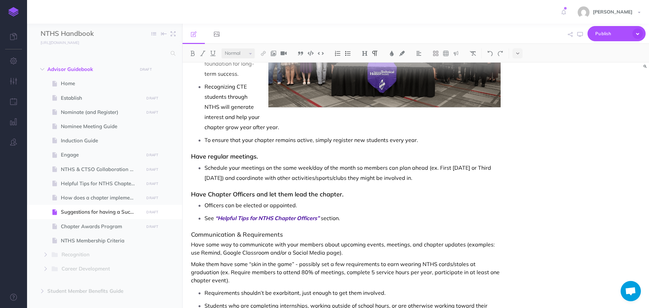
click at [455, 178] on p "Schedule your meetings on the same week/day of the month so members can plan ah…" at bounding box center [353, 173] width 296 height 20
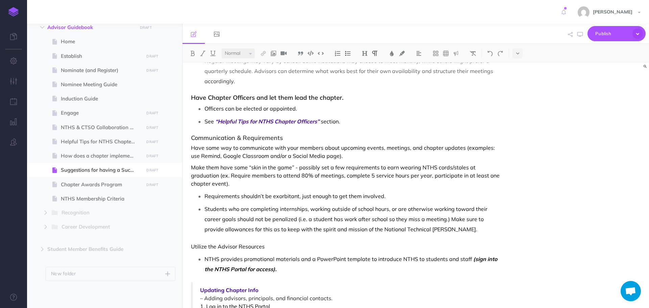
scroll to position [291, 0]
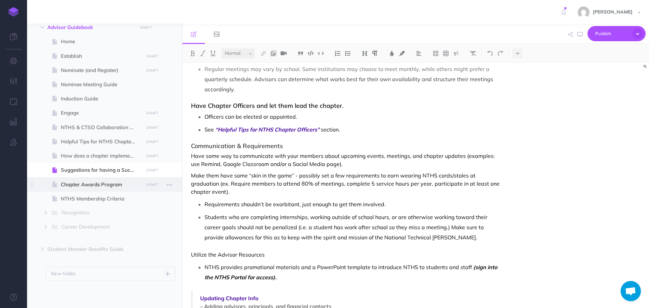
click at [113, 185] on span "Chapter Awards Program" at bounding box center [101, 185] width 81 height 8
select select "null"
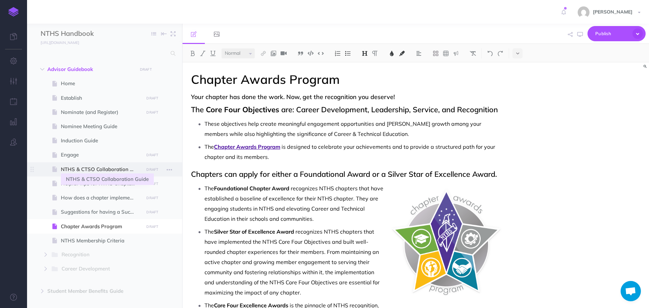
click at [111, 170] on span "NTHS & CTSO Collaboration Guide" at bounding box center [101, 169] width 81 height 8
select select "null"
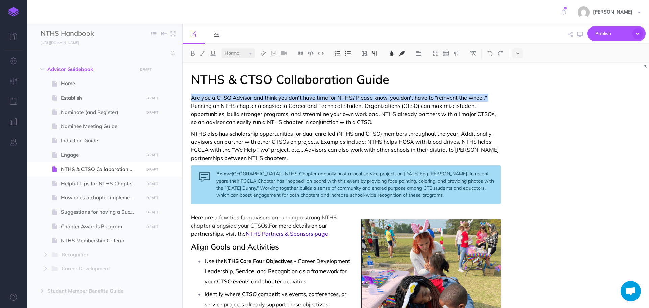
drag, startPoint x: 193, startPoint y: 98, endPoint x: 489, endPoint y: 101, distance: 296.7
click at [489, 101] on p "Are you a CTSO Advisor and think you don't have time for NTHS? Please know, you…" at bounding box center [346, 110] width 310 height 32
copy span "Are you a CTSO Advisor and think you don't have time for NTHS? Please know, you…"
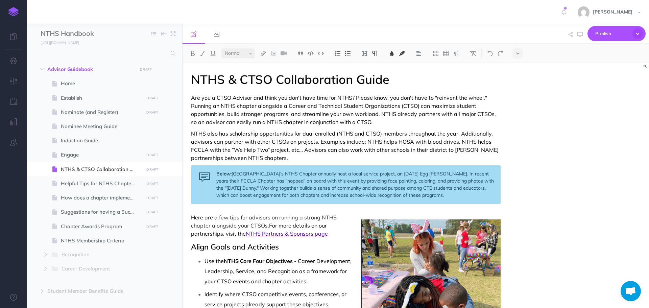
click at [294, 124] on span "Are you a CTSO Advisor and think you don't have time for NTHS? Please know, you…" at bounding box center [344, 109] width 306 height 31
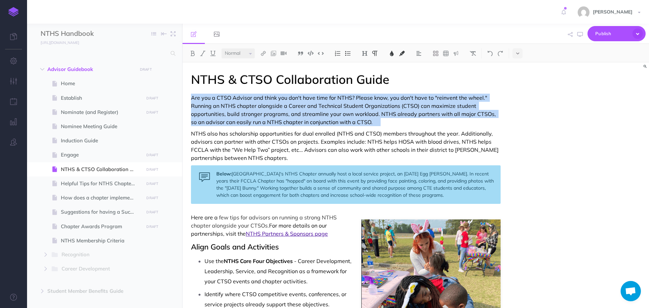
drag, startPoint x: 192, startPoint y: 99, endPoint x: 385, endPoint y: 120, distance: 193.6
click at [385, 120] on p "Are you a CTSO Advisor and think you don't have time for NTHS? Please know, you…" at bounding box center [346, 110] width 310 height 32
copy p "Are you a CTSO Advisor and think you don't have time for NTHS? Please know, you…"
drag, startPoint x: 199, startPoint y: 98, endPoint x: 377, endPoint y: 125, distance: 179.3
click at [377, 125] on p "Are you a CTSO Advisor and think you don't have time for NTHS? Please know, you…" at bounding box center [346, 110] width 310 height 32
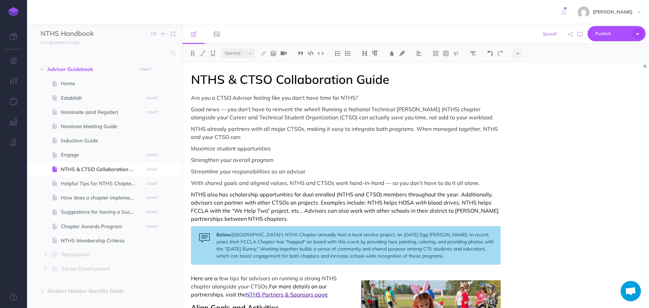
click at [493, 52] on img at bounding box center [490, 53] width 6 height 5
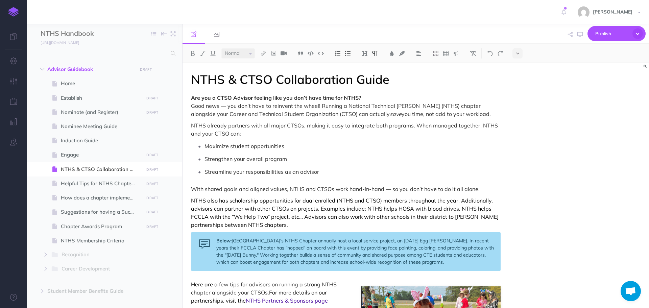
click at [227, 106] on p "Are you a CTSO Advisor feeling like you don’t have time for NTHS? Good news — y…" at bounding box center [346, 106] width 310 height 24
click at [389, 190] on p "With shared goals and aligned values, NTHS and CTSOs work hand-in-hand — so you…" at bounding box center [346, 189] width 310 height 8
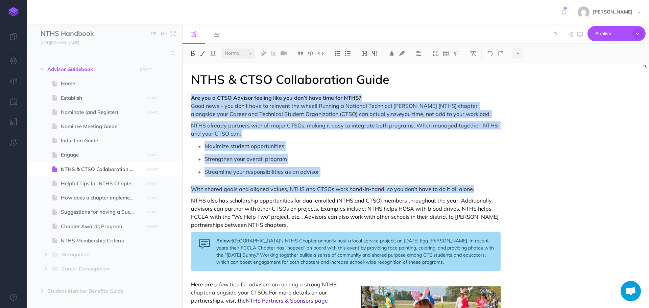
drag, startPoint x: 190, startPoint y: 99, endPoint x: 510, endPoint y: 187, distance: 332.1
click at [510, 187] on div "NTHS & CTSO Collaboration Guide Are you a CTSO Advisor feeling like you don’t h…" at bounding box center [416, 186] width 467 height 246
click at [395, 54] on img at bounding box center [392, 53] width 6 height 5
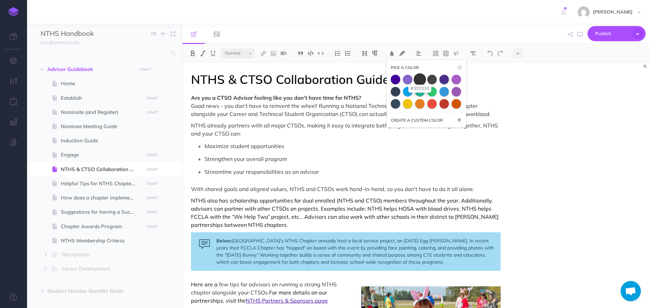
click at [421, 79] on span at bounding box center [420, 79] width 12 height 12
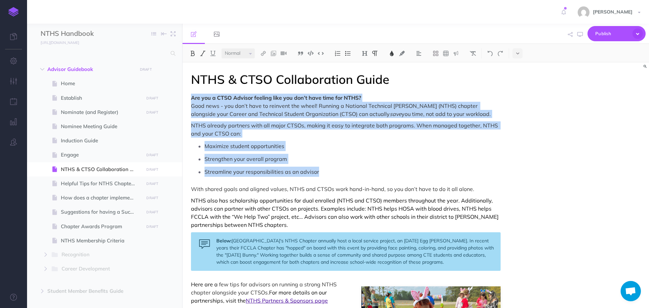
click at [419, 168] on p "Streamline your responsibilities as an advisor" at bounding box center [353, 172] width 296 height 10
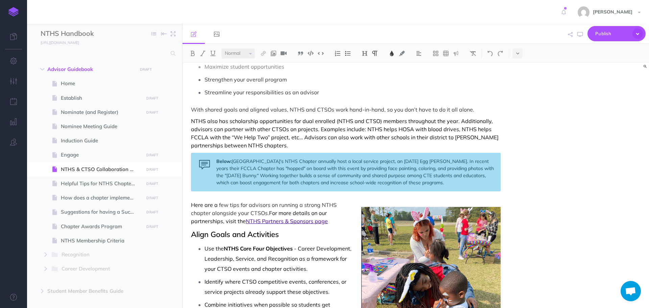
scroll to position [68, 0]
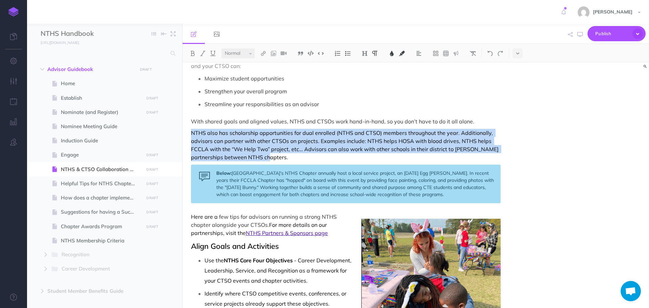
drag, startPoint x: 190, startPoint y: 132, endPoint x: 259, endPoint y: 158, distance: 73.9
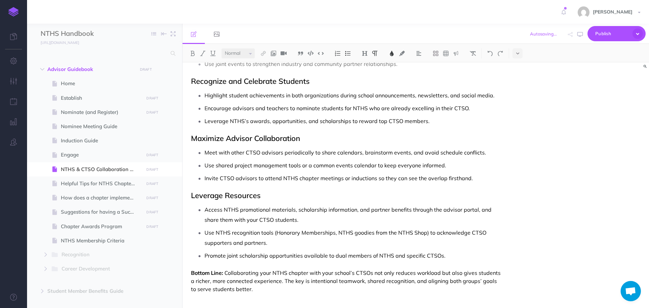
scroll to position [450, 0]
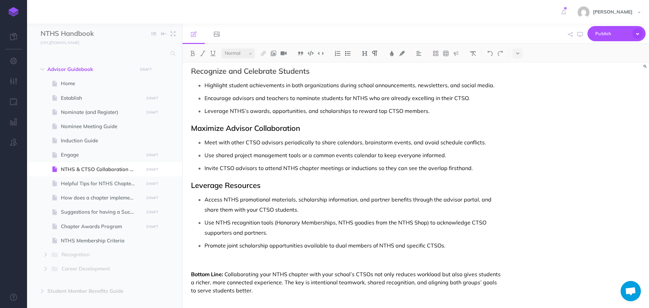
click at [214, 264] on p at bounding box center [346, 263] width 310 height 8
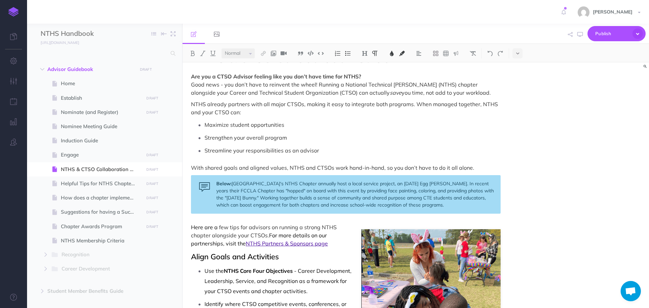
scroll to position [12, 0]
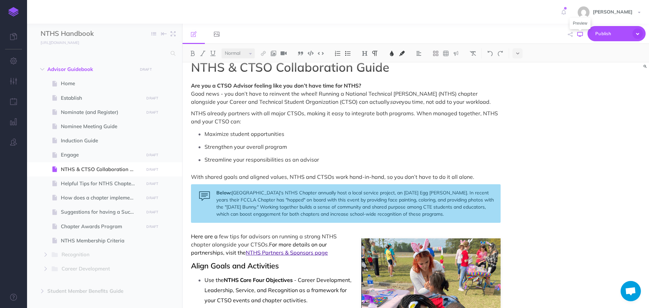
click at [582, 36] on icon "button" at bounding box center [580, 34] width 5 height 5
drag, startPoint x: 192, startPoint y: 86, endPoint x: 368, endPoint y: 82, distance: 176.3
click at [368, 82] on p "Are you a CTSO Advisor feeling like you don’t have time for NTHS? Good news - y…" at bounding box center [346, 94] width 310 height 24
click at [195, 53] on img at bounding box center [193, 53] width 6 height 5
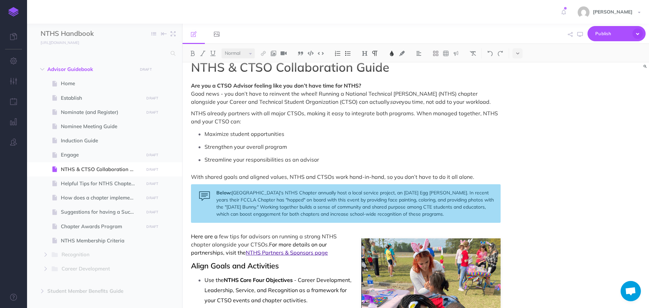
click at [333, 126] on p "NTHS already partners with all major CTSOs, making it easy to integrate both pr…" at bounding box center [346, 117] width 310 height 16
drag, startPoint x: 191, startPoint y: 84, endPoint x: 380, endPoint y: 84, distance: 189.1
click at [380, 84] on p "Are you a CTSO Advisor feeling like you don’t have time for NTHS? Good news - y…" at bounding box center [346, 94] width 310 height 24
click at [366, 56] on button at bounding box center [365, 53] width 10 height 10
click at [364, 84] on button "H3" at bounding box center [365, 86] width 10 height 10
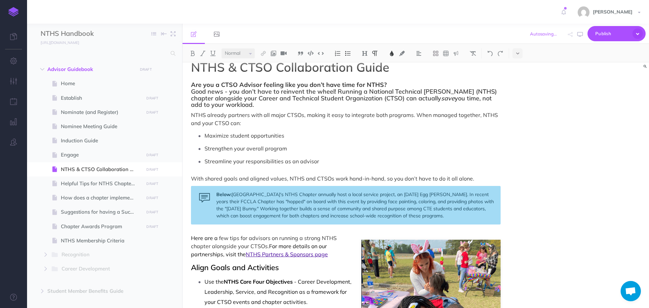
click at [409, 119] on p "NTHS already partners with all major CTSOs, making it easy to integrate both pr…" at bounding box center [346, 119] width 310 height 16
click at [489, 55] on img at bounding box center [490, 53] width 6 height 5
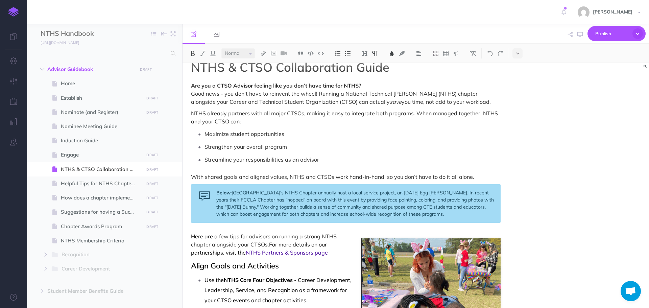
click at [404, 86] on p "Are you a CTSO Advisor feeling like you don’t have time for NTHS? Good news - y…" at bounding box center [346, 94] width 310 height 24
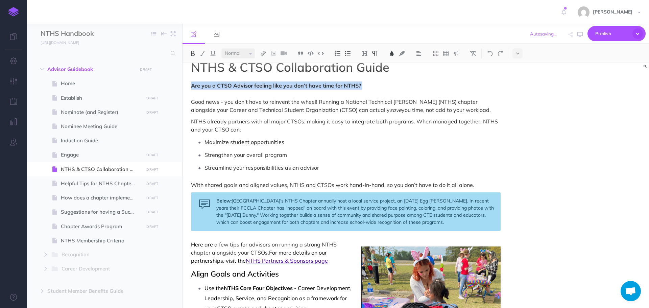
drag, startPoint x: 191, startPoint y: 85, endPoint x: 342, endPoint y: 93, distance: 150.8
click at [342, 93] on p "Are you a CTSO Advisor feeling like you don’t have time for NTHS? Good news - y…" at bounding box center [346, 98] width 310 height 32
click at [365, 55] on img at bounding box center [365, 53] width 6 height 5
click at [365, 86] on button "H3" at bounding box center [365, 86] width 10 height 10
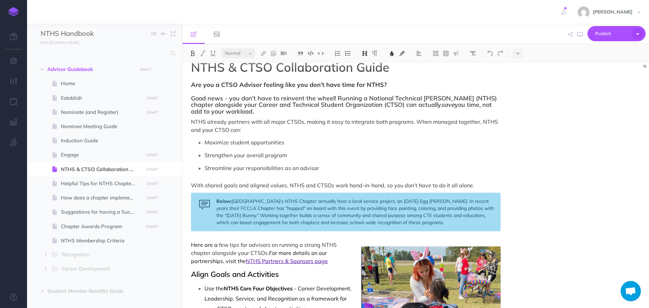
click at [385, 89] on h3 "Are you a CTSO Advisor feeling like you don’t have time for NTHS? Good news - y…" at bounding box center [346, 98] width 310 height 33
drag, startPoint x: 189, startPoint y: 99, endPoint x: 279, endPoint y: 99, distance: 89.6
click at [364, 53] on img at bounding box center [365, 53] width 6 height 5
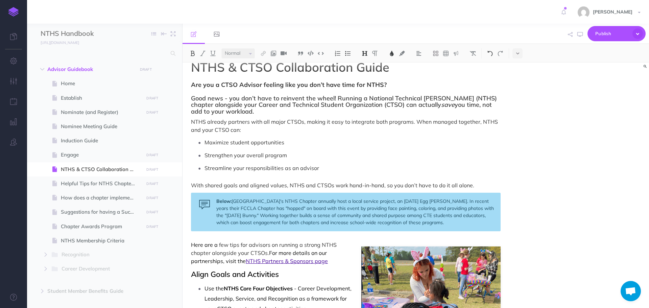
click at [493, 52] on img at bounding box center [490, 53] width 6 height 5
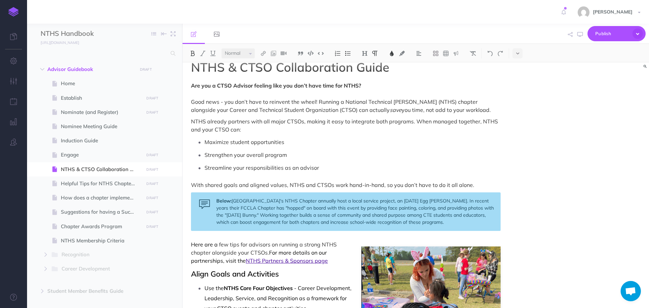
click at [577, 33] on button "button" at bounding box center [580, 35] width 9 height 20
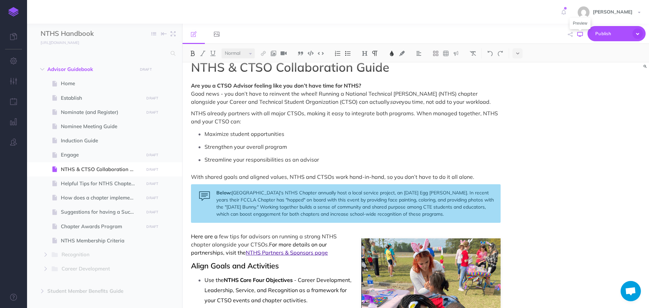
click at [581, 32] on icon "button" at bounding box center [580, 34] width 5 height 5
click at [15, 59] on icon "button" at bounding box center [13, 61] width 7 height 7
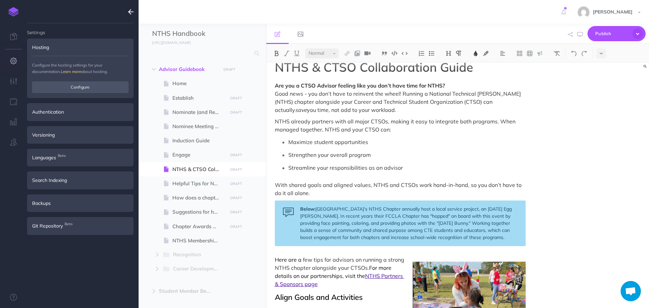
click at [132, 10] on icon "button" at bounding box center [130, 12] width 5 height 8
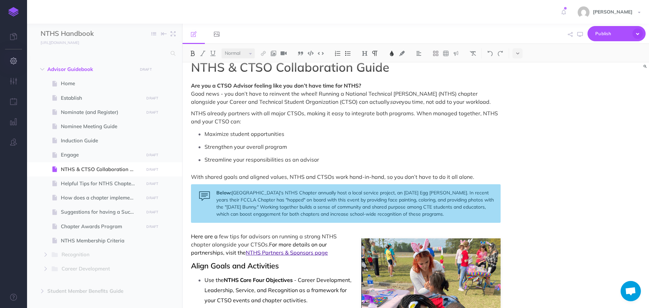
click at [14, 63] on icon "button" at bounding box center [13, 61] width 7 height 7
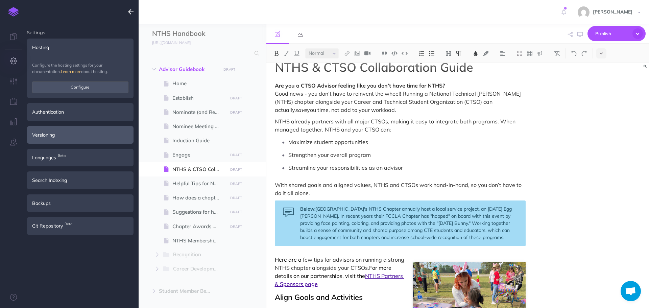
click at [48, 139] on div "Versioning" at bounding box center [80, 135] width 107 height 18
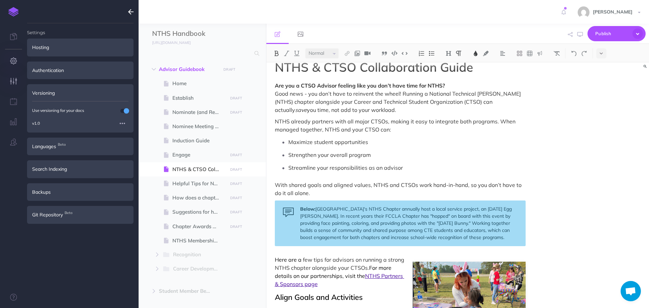
click at [10, 79] on icon "button" at bounding box center [13, 81] width 7 height 7
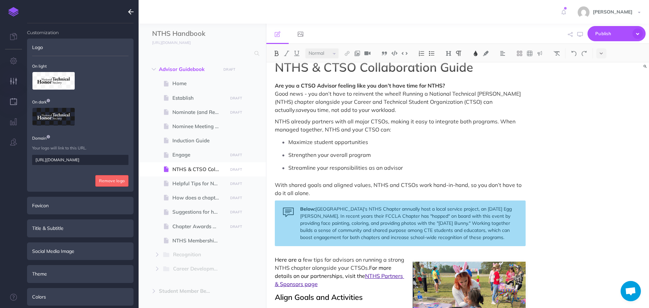
click at [14, 101] on icon "button" at bounding box center [13, 101] width 7 height 7
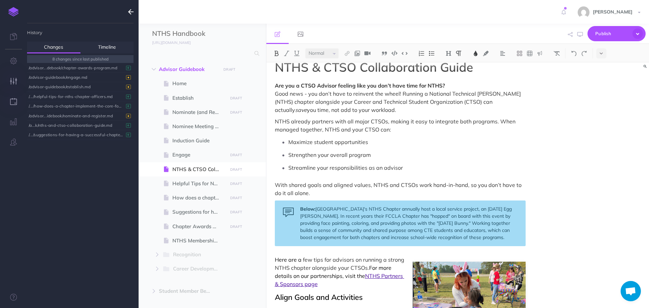
click at [15, 80] on icon "button" at bounding box center [13, 81] width 7 height 7
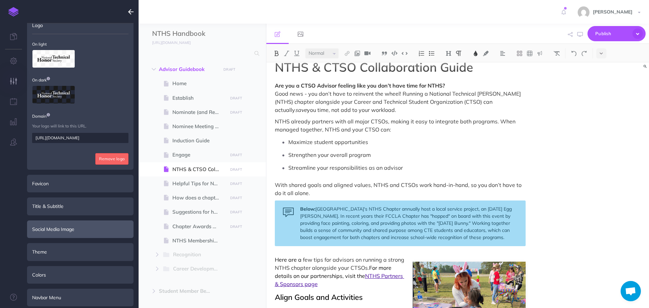
scroll to position [34, 0]
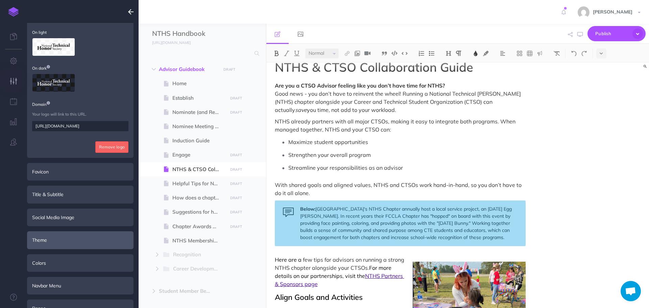
click at [52, 247] on div "Theme" at bounding box center [80, 240] width 107 height 18
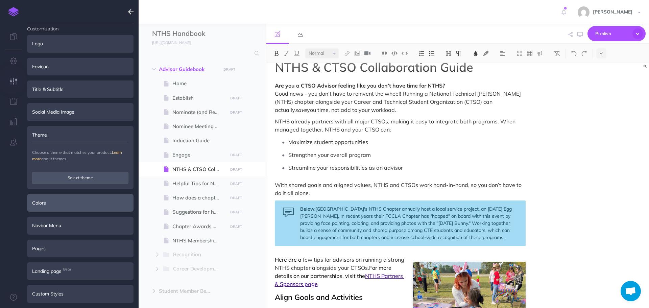
scroll to position [5, 0]
click at [65, 198] on div "Colors" at bounding box center [80, 202] width 107 height 18
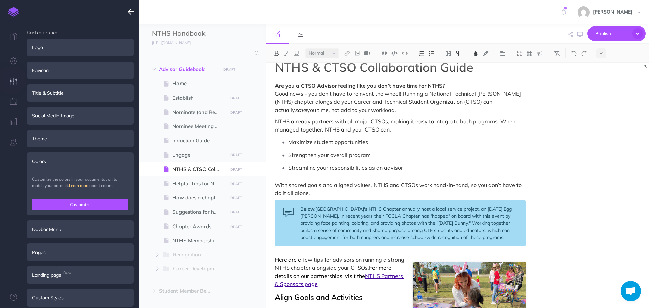
click at [77, 203] on button "Customize" at bounding box center [80, 205] width 96 height 12
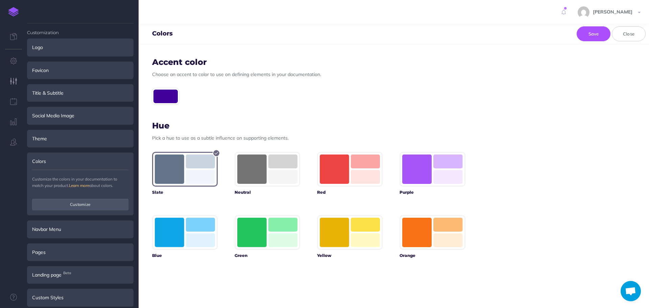
click at [164, 172] on rect "button" at bounding box center [169, 169] width 29 height 29
click at [598, 33] on button "Save" at bounding box center [594, 33] width 34 height 15
click at [591, 35] on button "Save" at bounding box center [594, 33] width 34 height 15
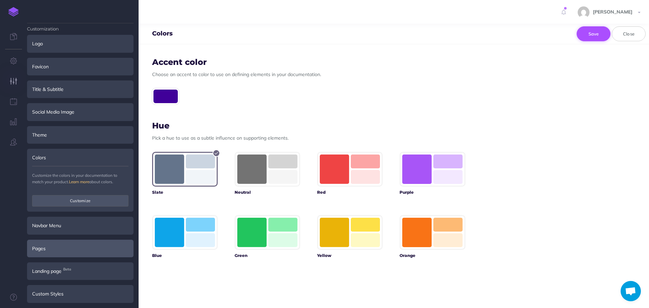
scroll to position [5, 0]
click at [55, 252] on div "Pages" at bounding box center [80, 248] width 107 height 18
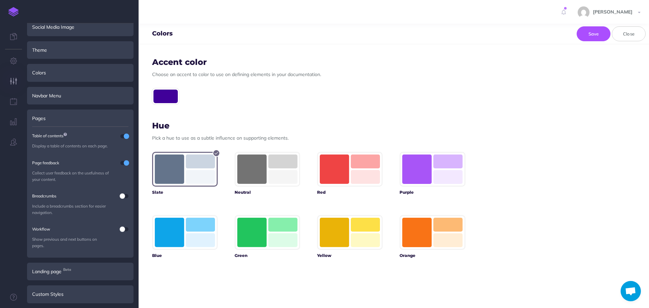
scroll to position [90, 0]
click at [45, 270] on span "Landing page Beta" at bounding box center [46, 270] width 29 height 7
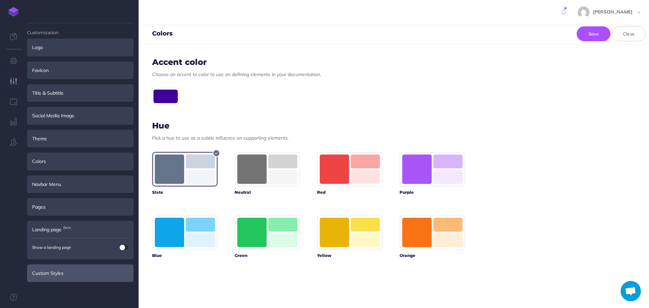
click at [48, 271] on div "Custom Styles" at bounding box center [80, 274] width 107 height 18
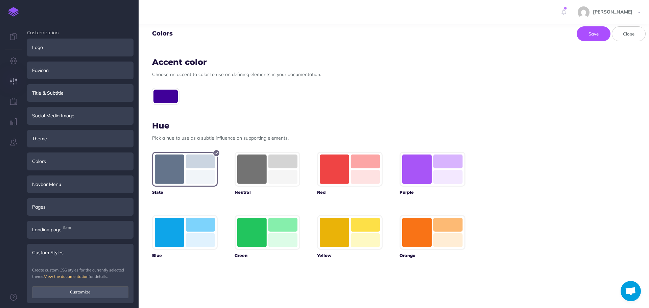
scroll to position [1, 0]
click at [15, 120] on icon "button" at bounding box center [13, 121] width 7 height 7
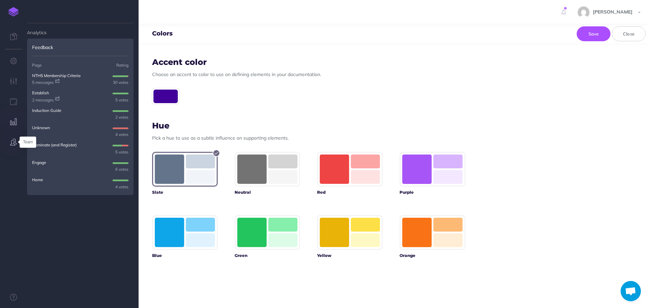
click at [13, 142] on icon "button" at bounding box center [13, 142] width 7 height 7
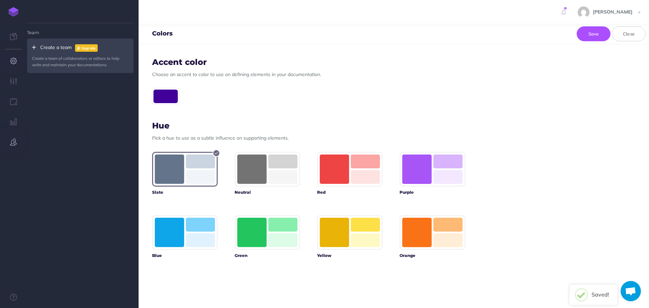
click at [16, 61] on icon "button" at bounding box center [13, 61] width 7 height 7
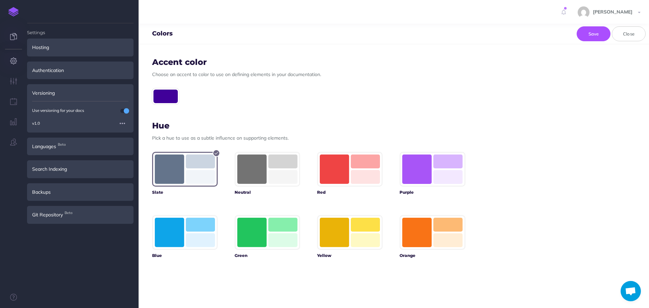
click at [13, 35] on icon at bounding box center [13, 36] width 7 height 7
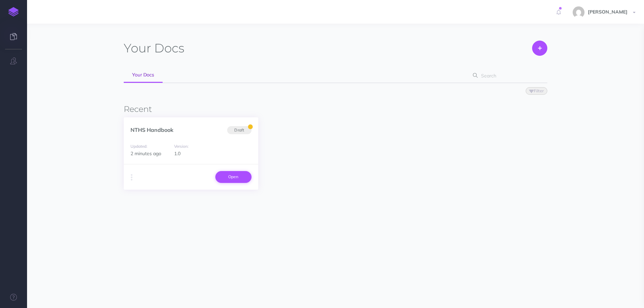
click at [227, 177] on link "Open" at bounding box center [233, 177] width 36 height 12
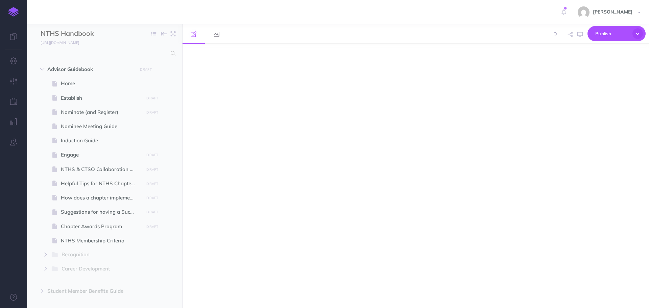
select select "null"
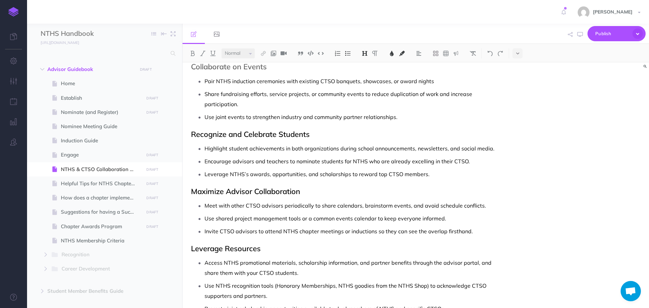
scroll to position [271, 0]
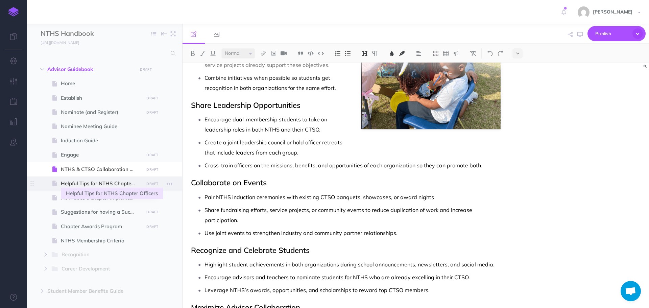
click at [110, 182] on span "Helpful Tips for NTHS Chapter Officers" at bounding box center [101, 184] width 81 height 8
select select "null"
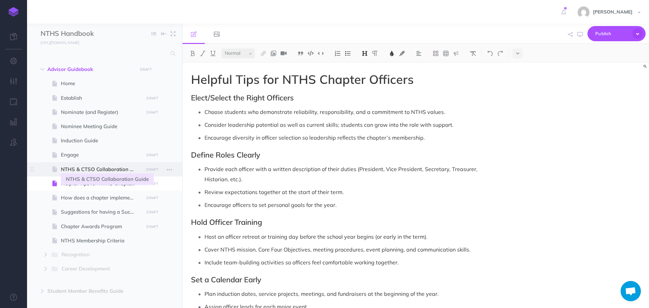
click at [108, 171] on span "NTHS & CTSO Collaboration Guide" at bounding box center [101, 169] width 81 height 8
select select "null"
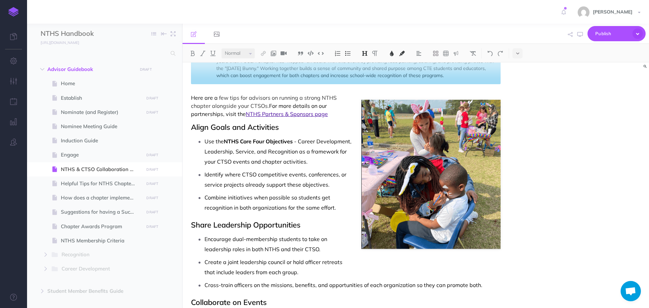
scroll to position [80, 0]
